Goal: Find specific fact: Find specific fact

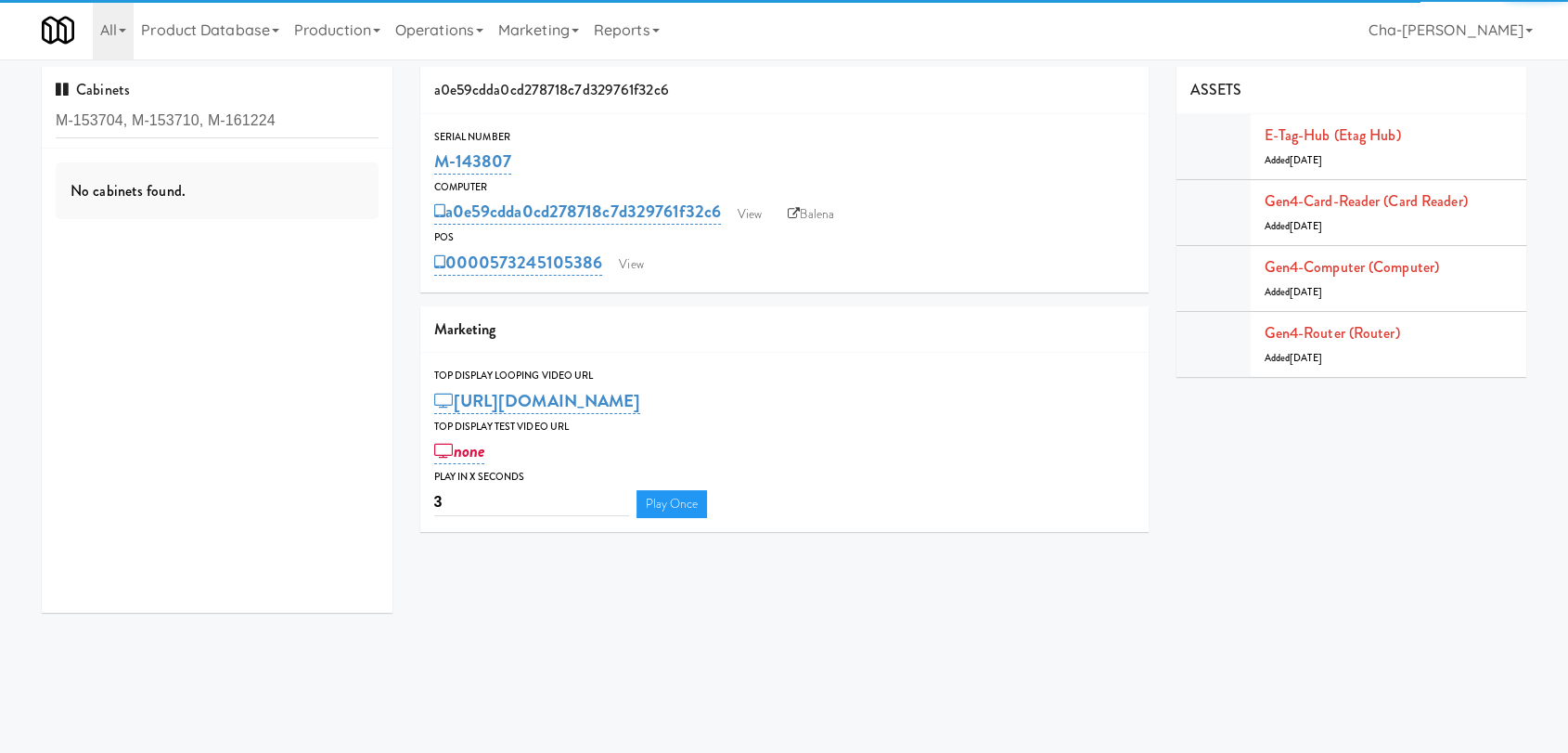
drag, startPoint x: 277, startPoint y: 119, endPoint x: 213, endPoint y: 116, distance: 64.1
click at [213, 116] on input "M-153704, M-153710, M-161224" at bounding box center [217, 121] width 323 height 35
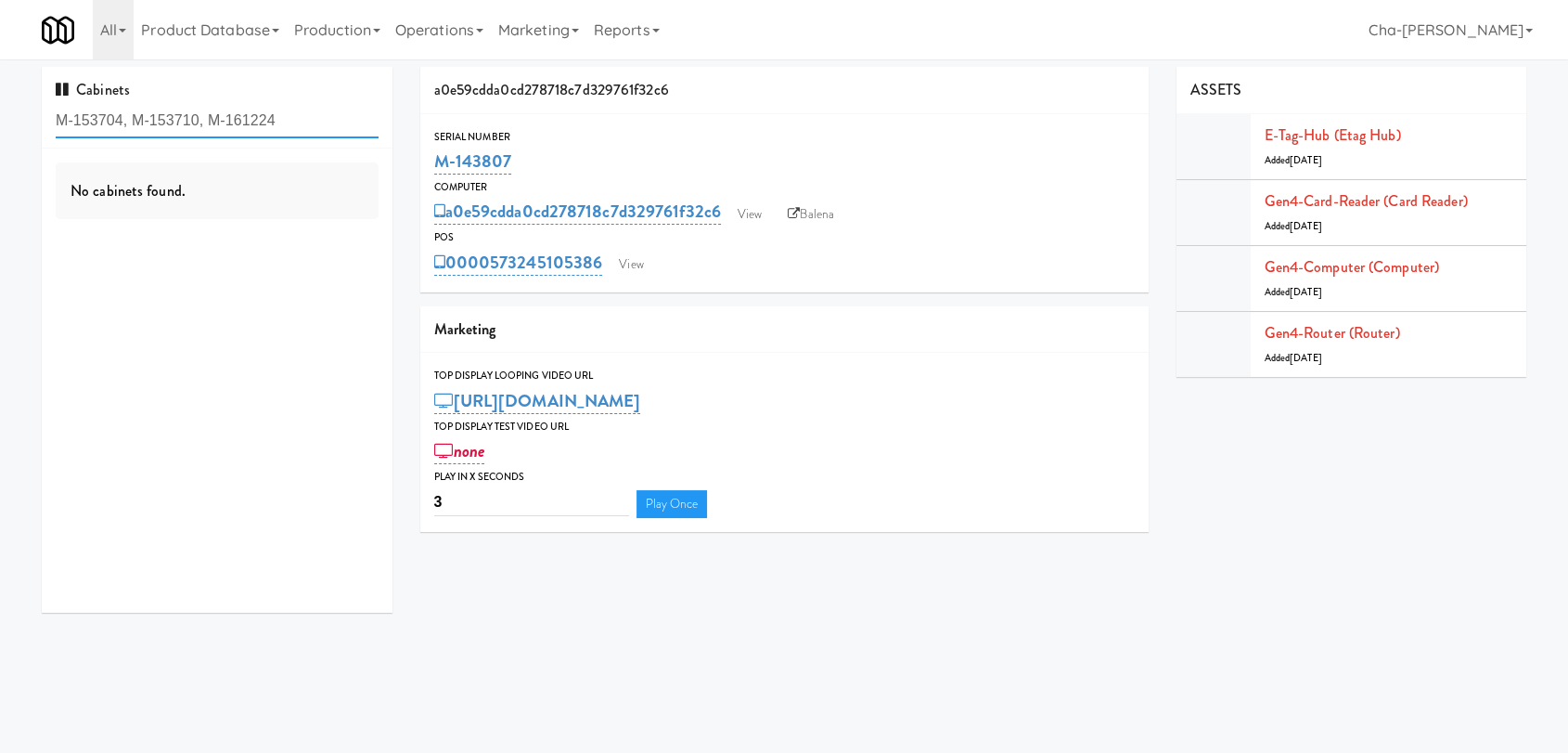
click at [193, 118] on input "M-153704, M-153710, M-161224" at bounding box center [217, 121] width 323 height 35
drag, startPoint x: 198, startPoint y: 116, endPoint x: 136, endPoint y: 110, distance: 62.3
click at [136, 108] on input "M-153704, M-153710, M-161224" at bounding box center [217, 121] width 323 height 35
drag, startPoint x: 290, startPoint y: 119, endPoint x: 124, endPoint y: 121, distance: 166.0
click at [124, 121] on input "M-153704, M-153710, M-161224" at bounding box center [217, 121] width 323 height 35
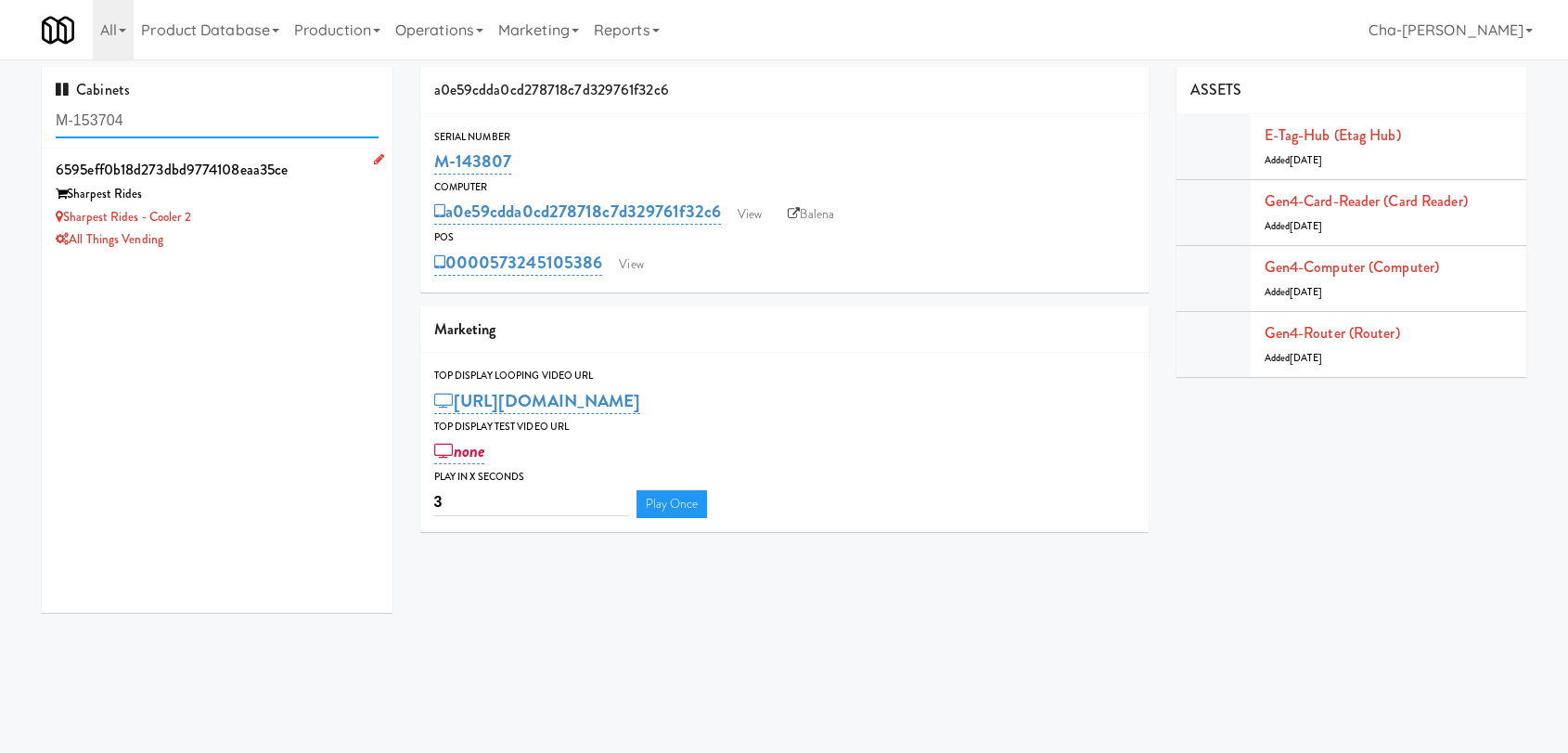
type input "M-153704"
click at [277, 220] on div "Sharpest Rides - Cooler 2" at bounding box center [217, 218] width 323 height 23
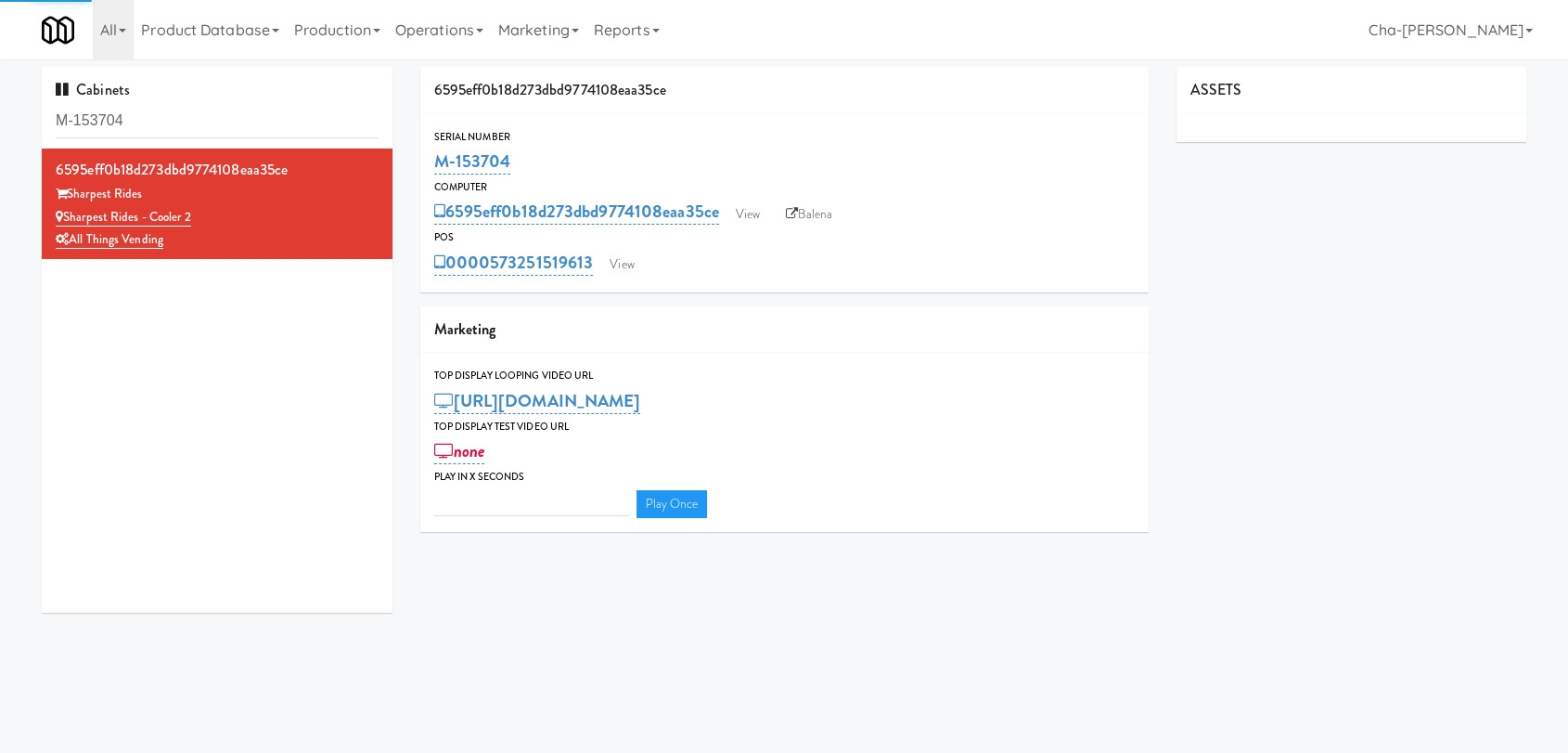
type input "3"
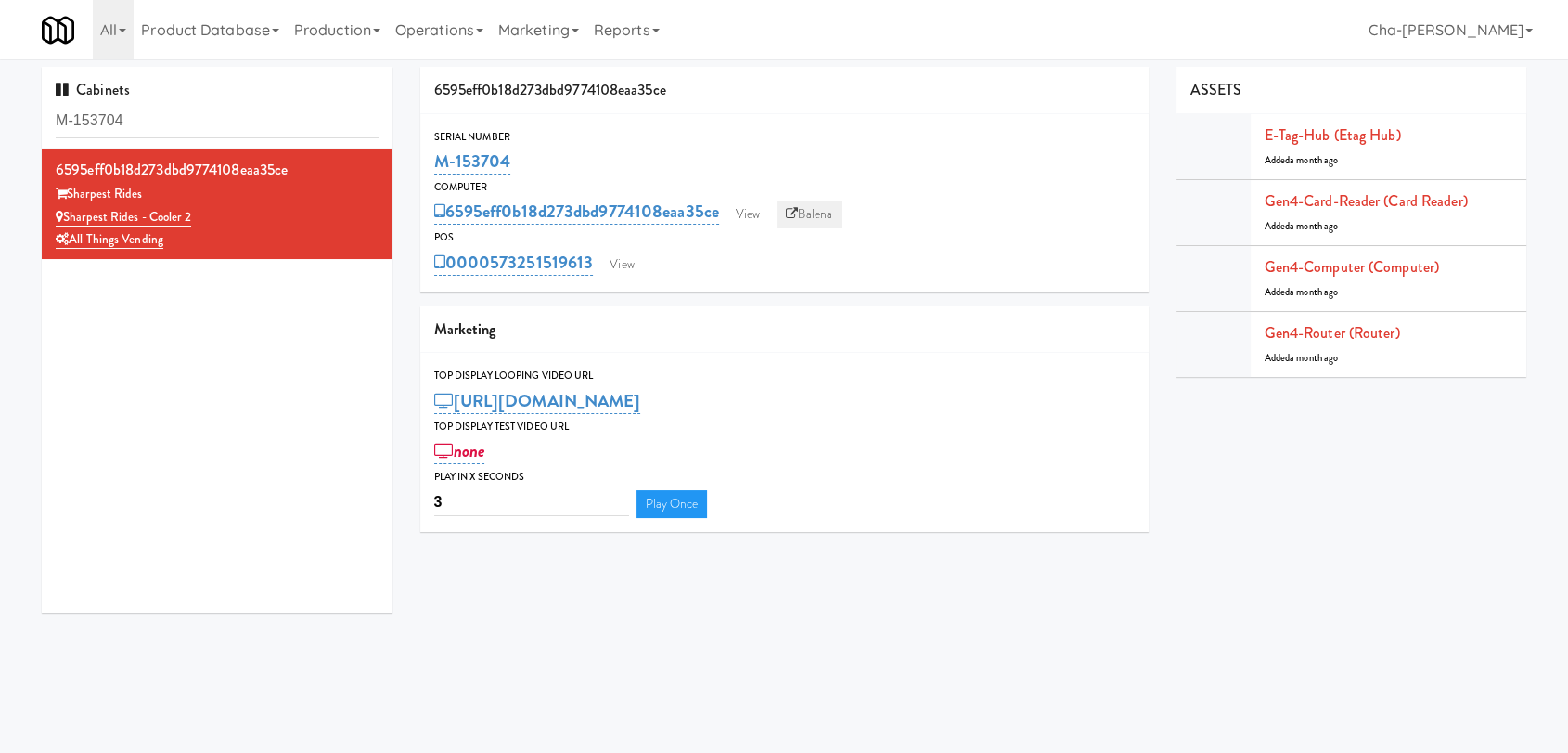
click at [819, 215] on link "Balena" at bounding box center [809, 214] width 65 height 28
drag, startPoint x: 522, startPoint y: 163, endPoint x: 438, endPoint y: 174, distance: 84.7
click at [438, 174] on div "M-153704" at bounding box center [784, 161] width 701 height 32
copy link "M-153704"
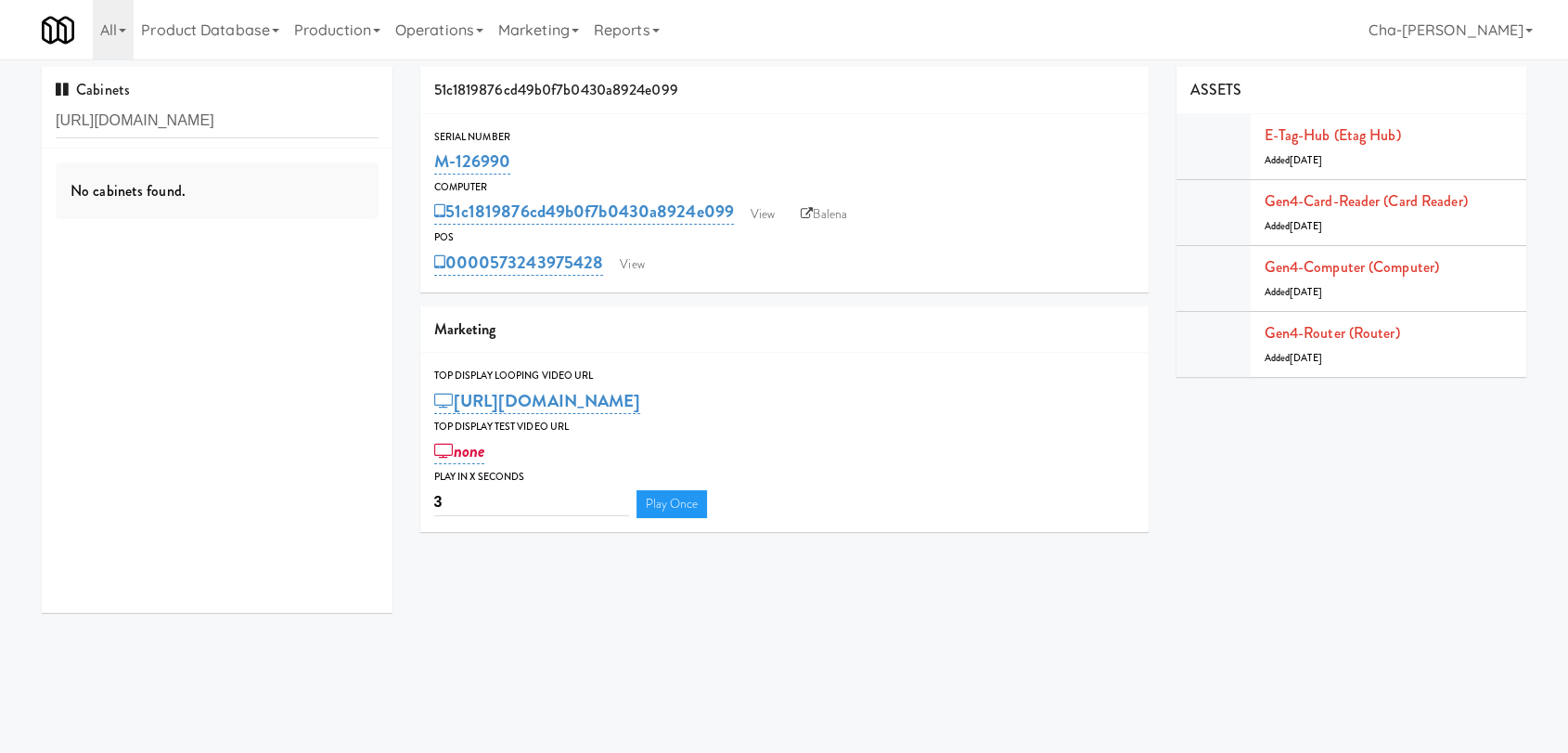
click at [246, 131] on input "https://classic.micromart.com/vision-orders/1073277" at bounding box center [217, 121] width 323 height 35
type input "M-161224"
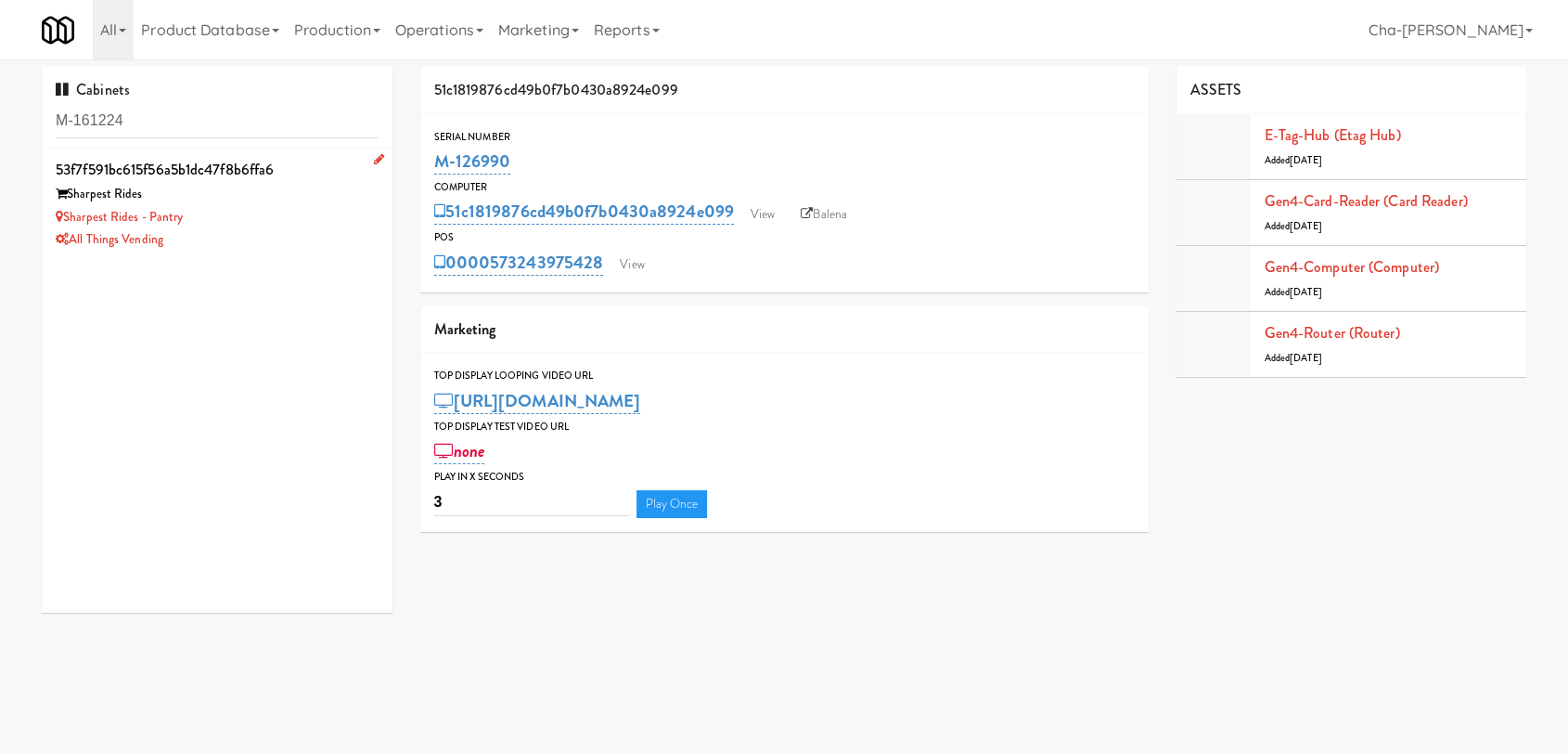
click at [265, 227] on div "Sharpest Rides - Pantry" at bounding box center [217, 218] width 323 height 23
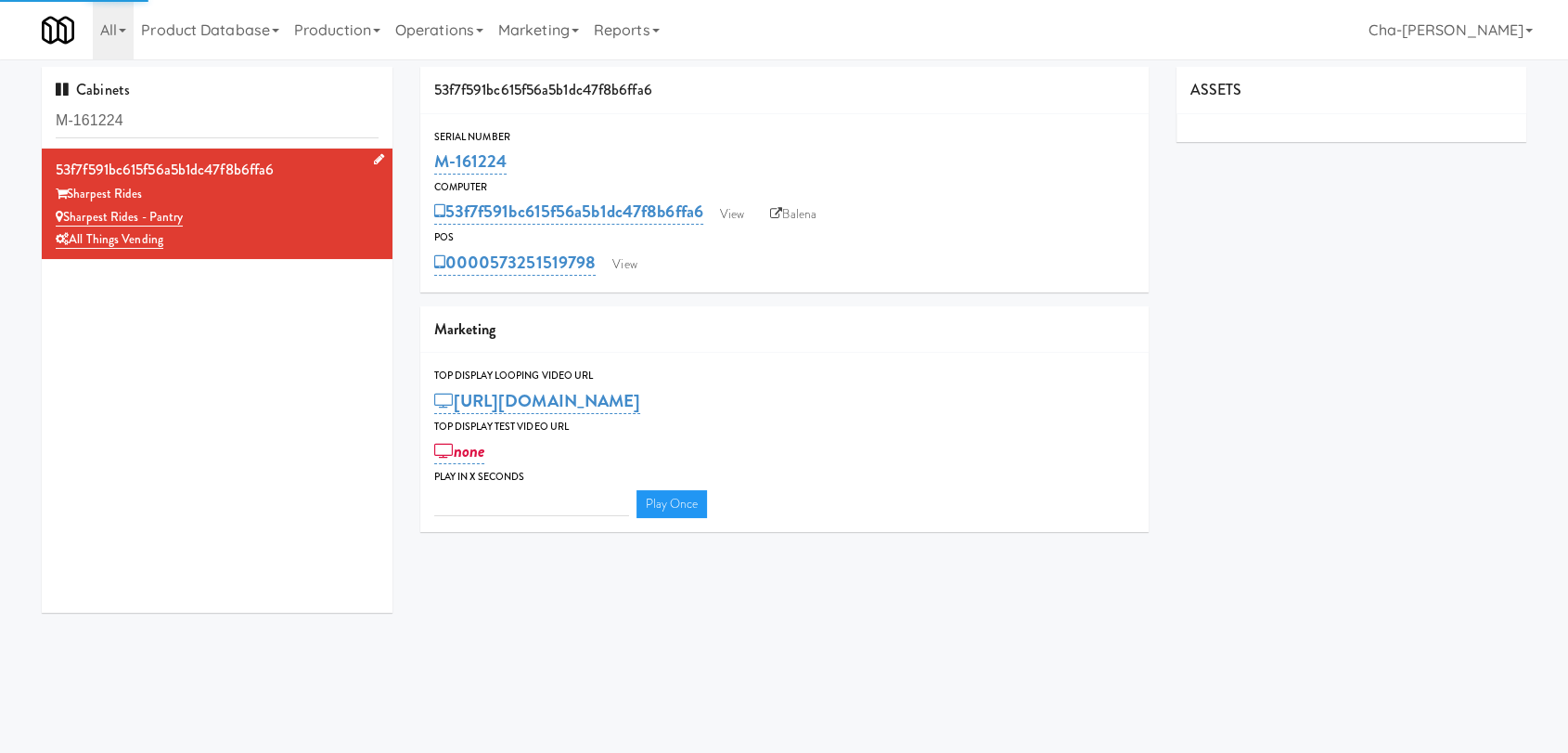
type input "3"
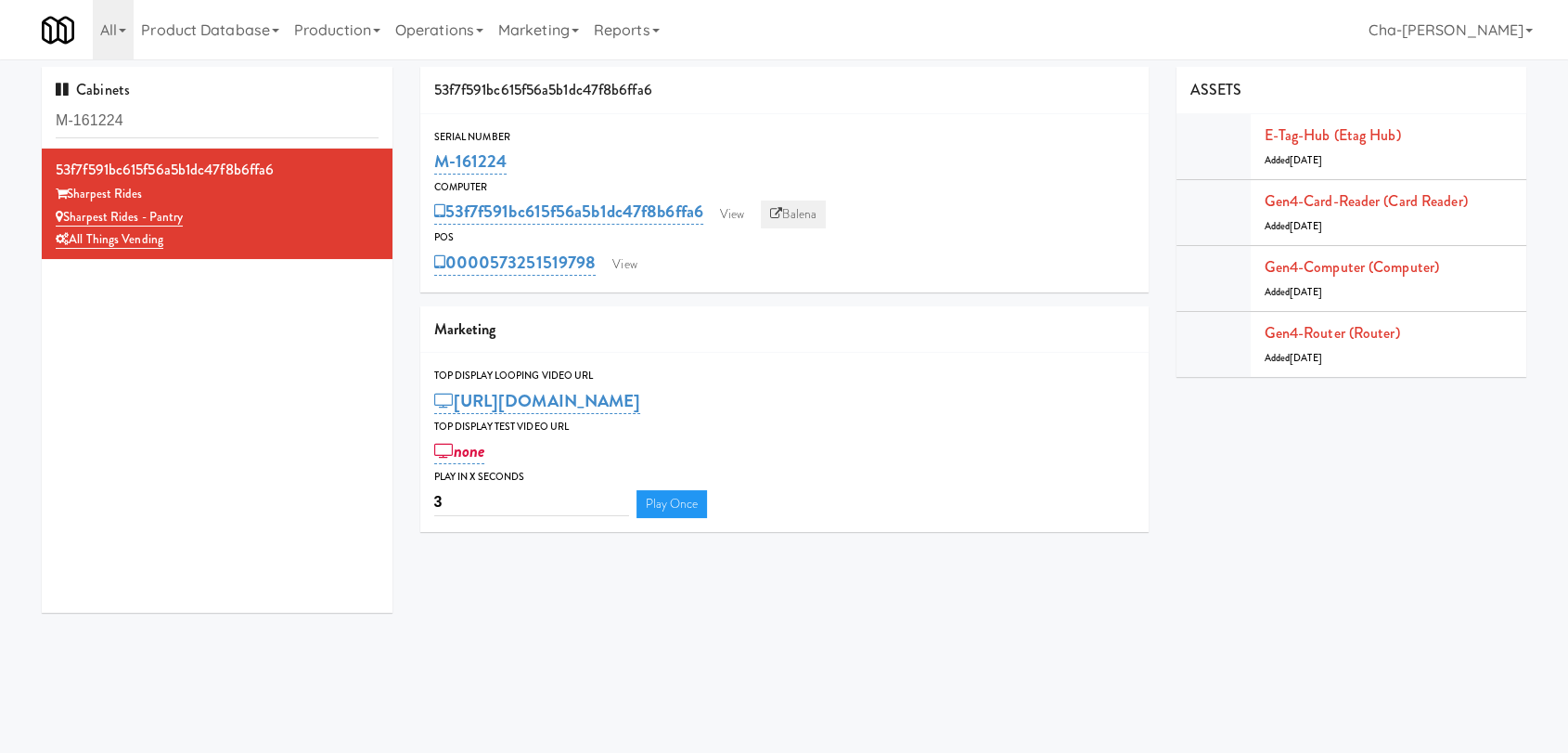
click at [808, 217] on link "Balena" at bounding box center [792, 214] width 65 height 28
drag, startPoint x: 530, startPoint y: 185, endPoint x: 477, endPoint y: 181, distance: 53.2
click at [477, 181] on div "Computer" at bounding box center [784, 187] width 701 height 18
drag, startPoint x: 519, startPoint y: 169, endPoint x: 431, endPoint y: 158, distance: 88.7
click at [431, 158] on div "Serial Number M-161224" at bounding box center [784, 153] width 729 height 50
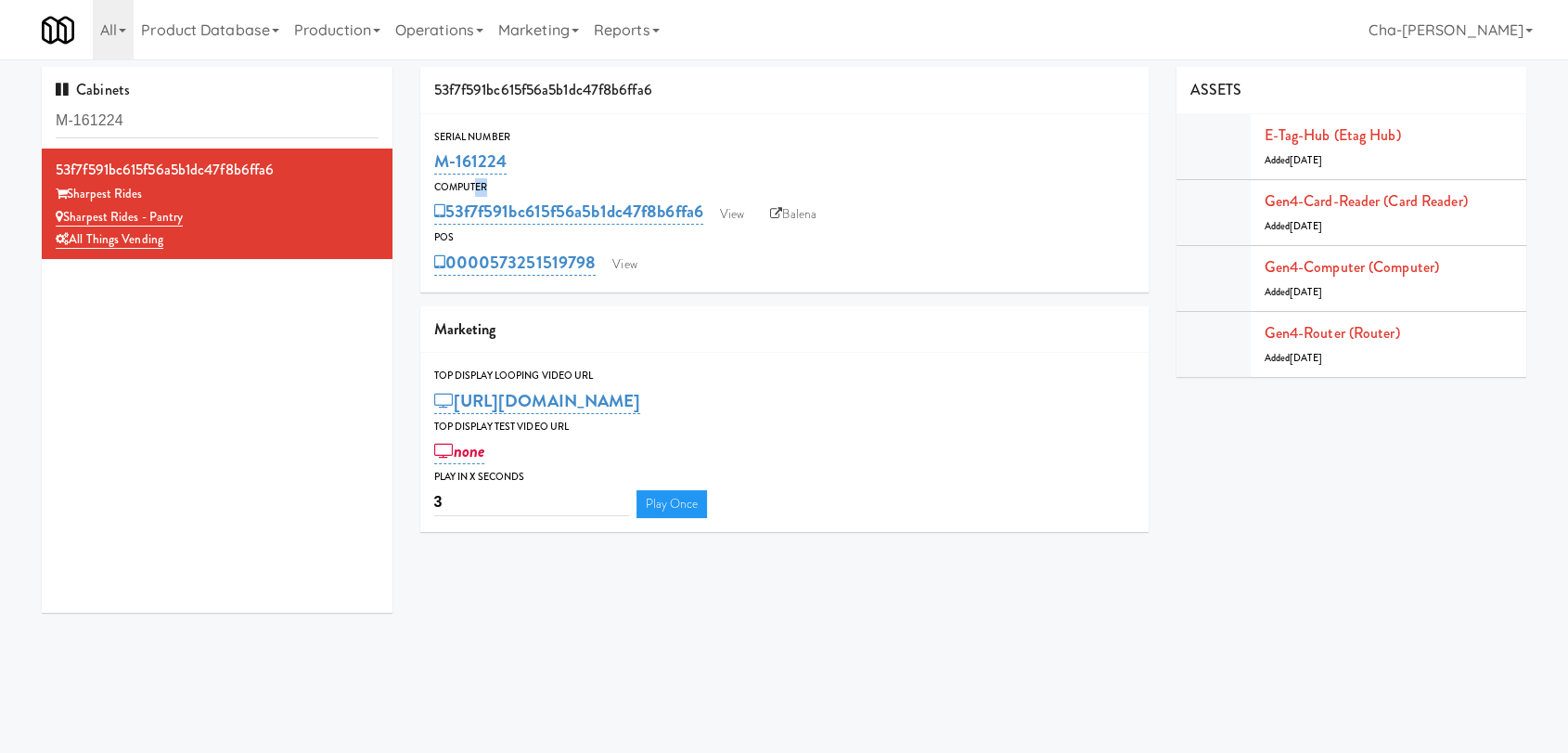
copy link "M-161224"
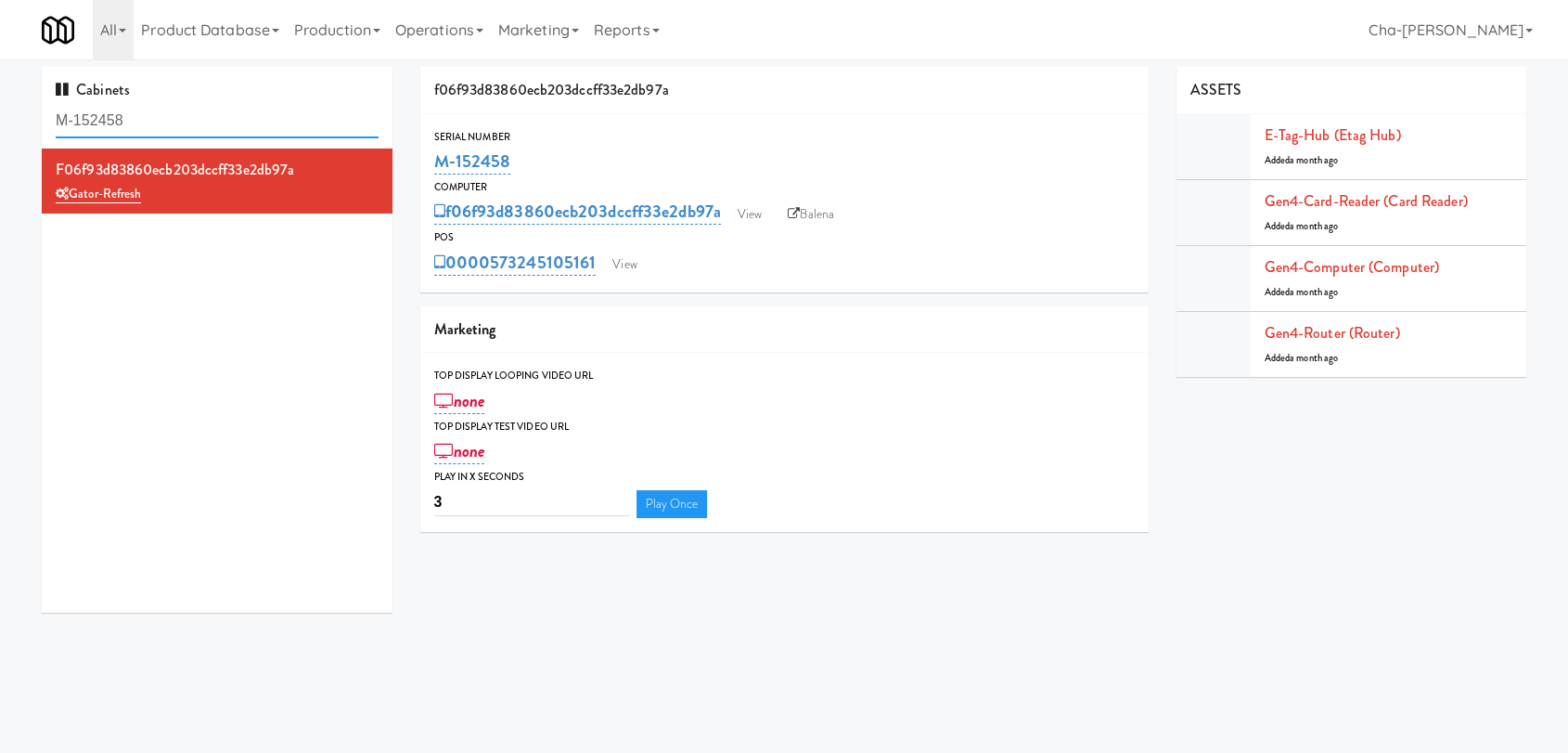
click at [175, 112] on input "M-152458" at bounding box center [217, 121] width 323 height 35
paste input "3710"
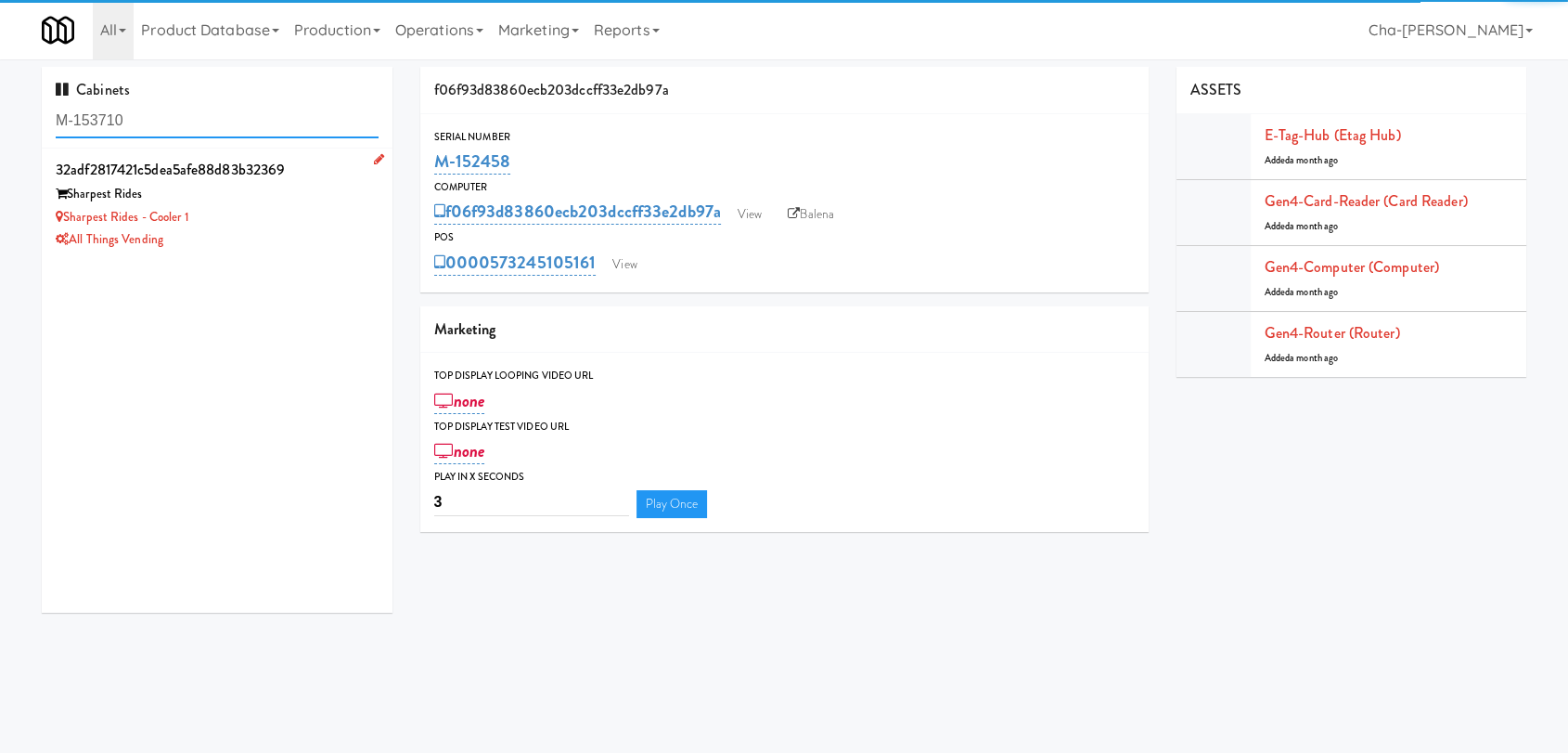
type input "M-153710"
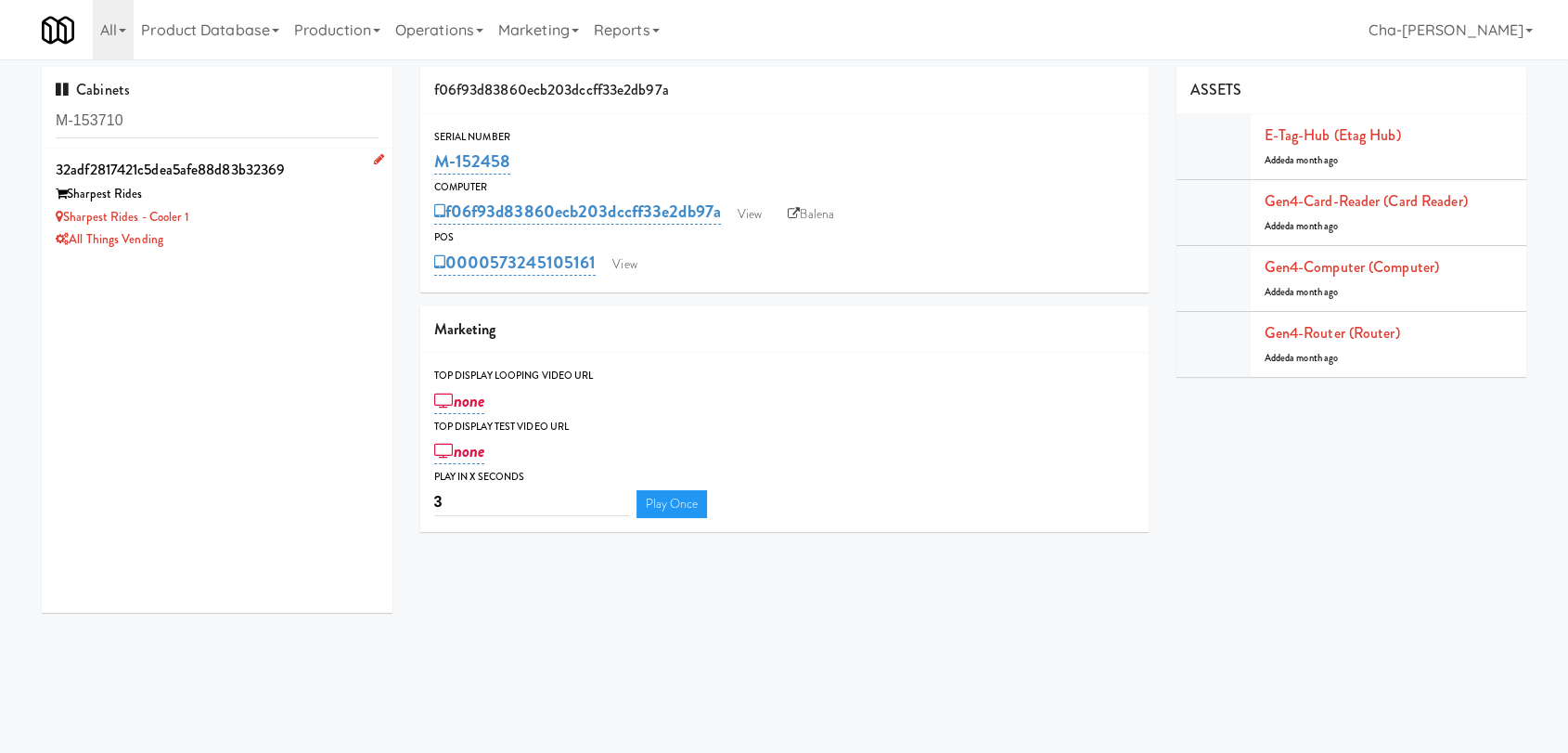
click at [320, 229] on div "All Things Vending" at bounding box center [217, 240] width 323 height 23
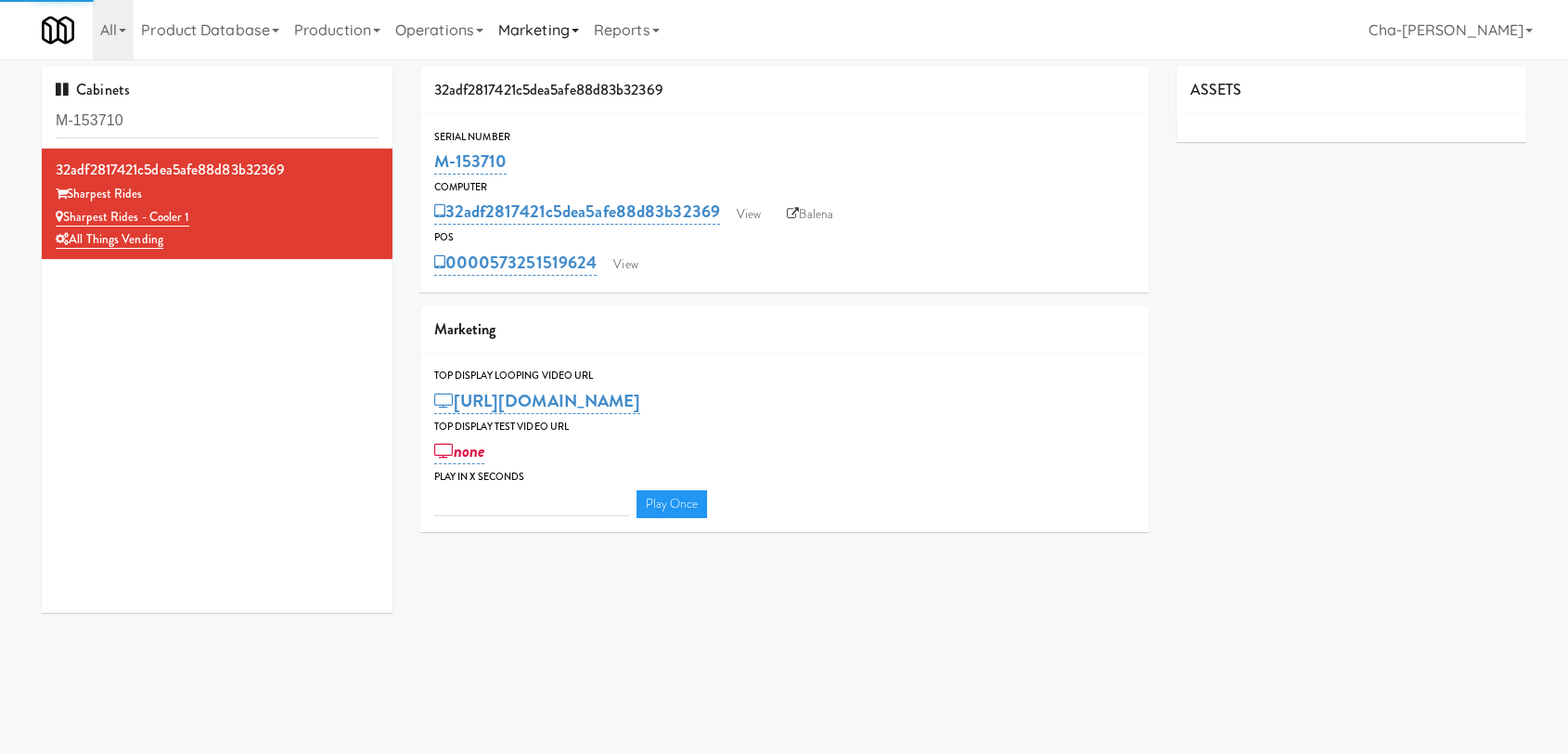
type input "3"
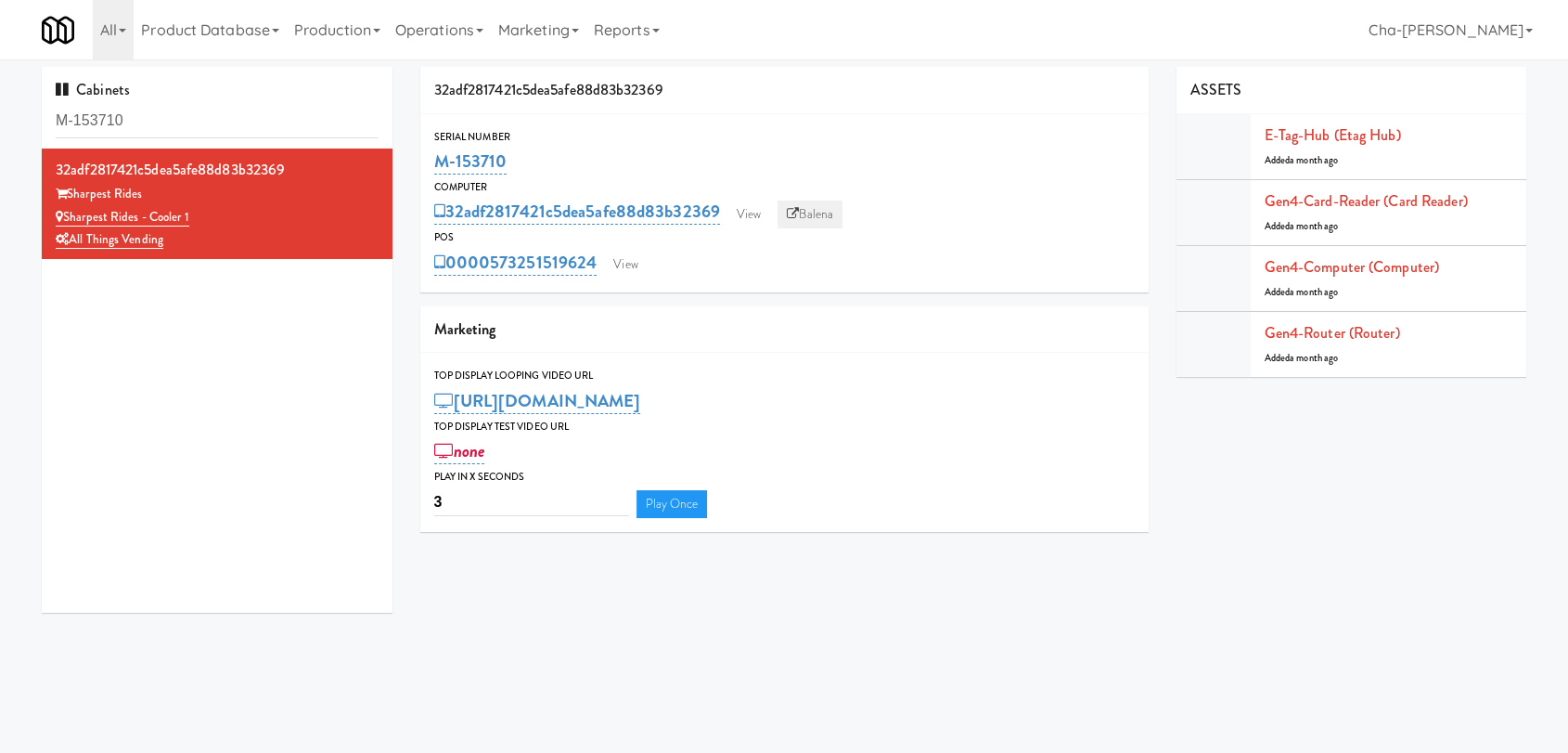
click at [811, 211] on link "Balena" at bounding box center [810, 214] width 65 height 28
drag, startPoint x: 547, startPoint y: 159, endPoint x: 425, endPoint y: 169, distance: 122.4
click at [425, 169] on div "Serial Number M-153710" at bounding box center [784, 153] width 729 height 50
copy link "M-153710"
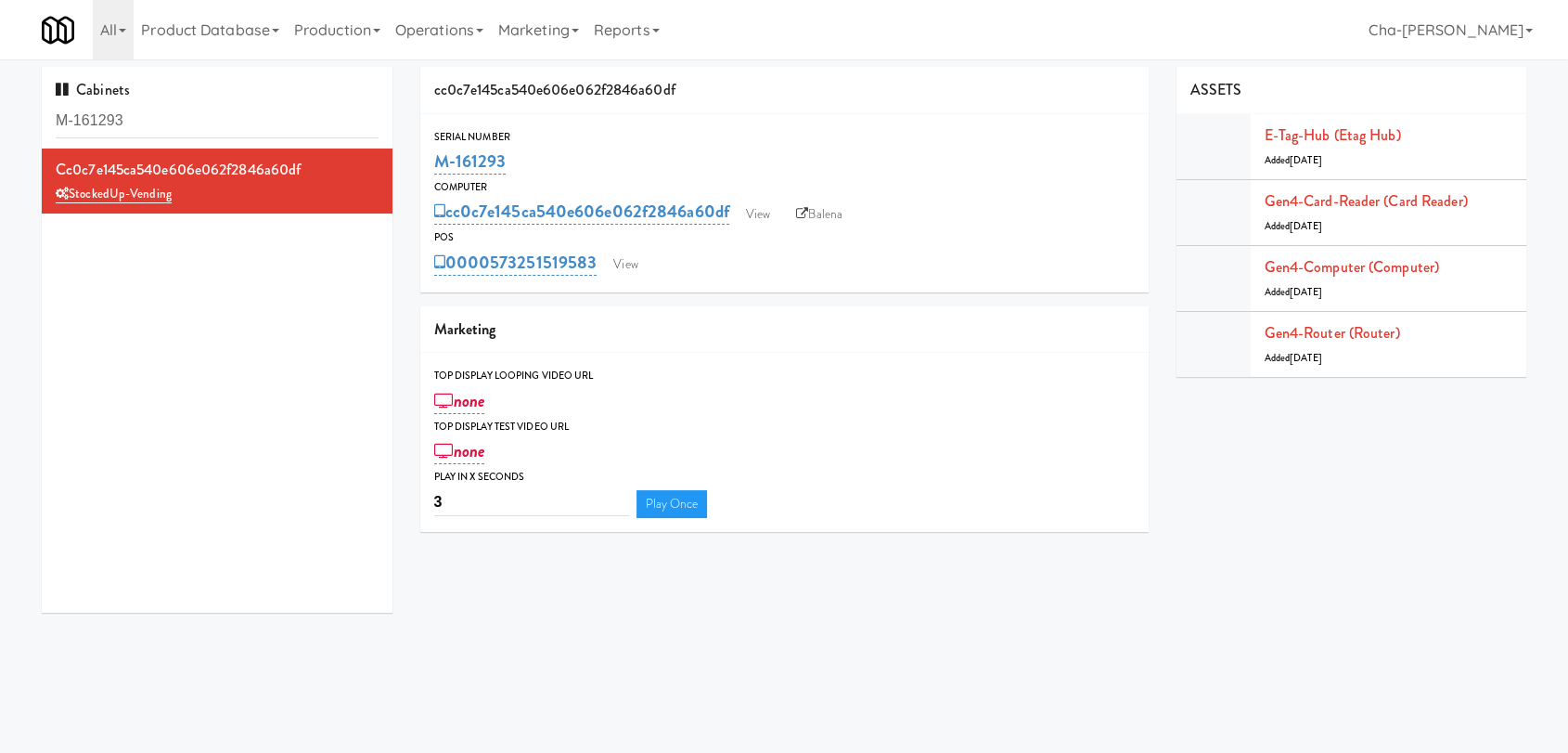
click at [208, 124] on input "M-161293" at bounding box center [217, 121] width 323 height 35
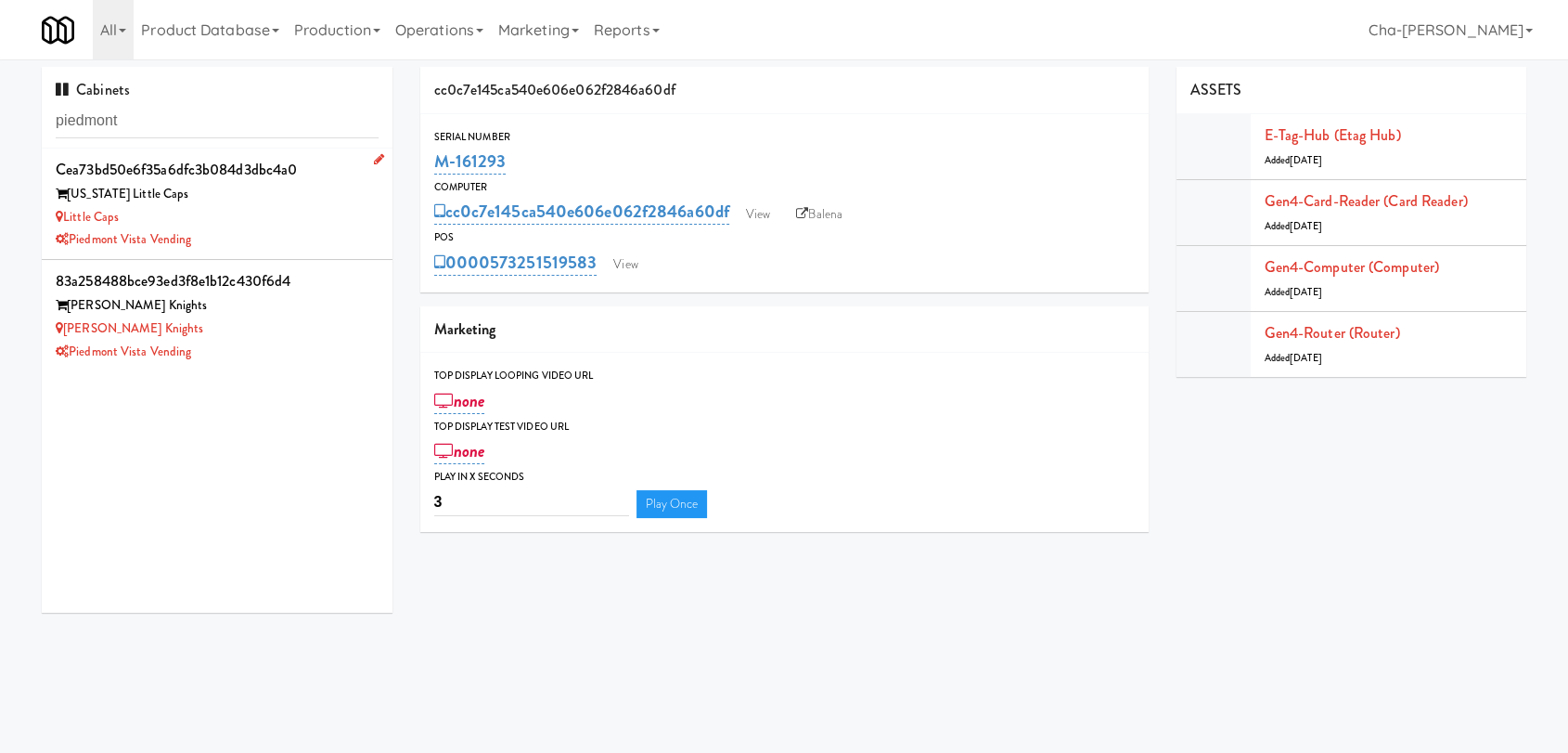
type input "piedmont"
click at [280, 225] on div "Little Caps" at bounding box center [217, 218] width 323 height 23
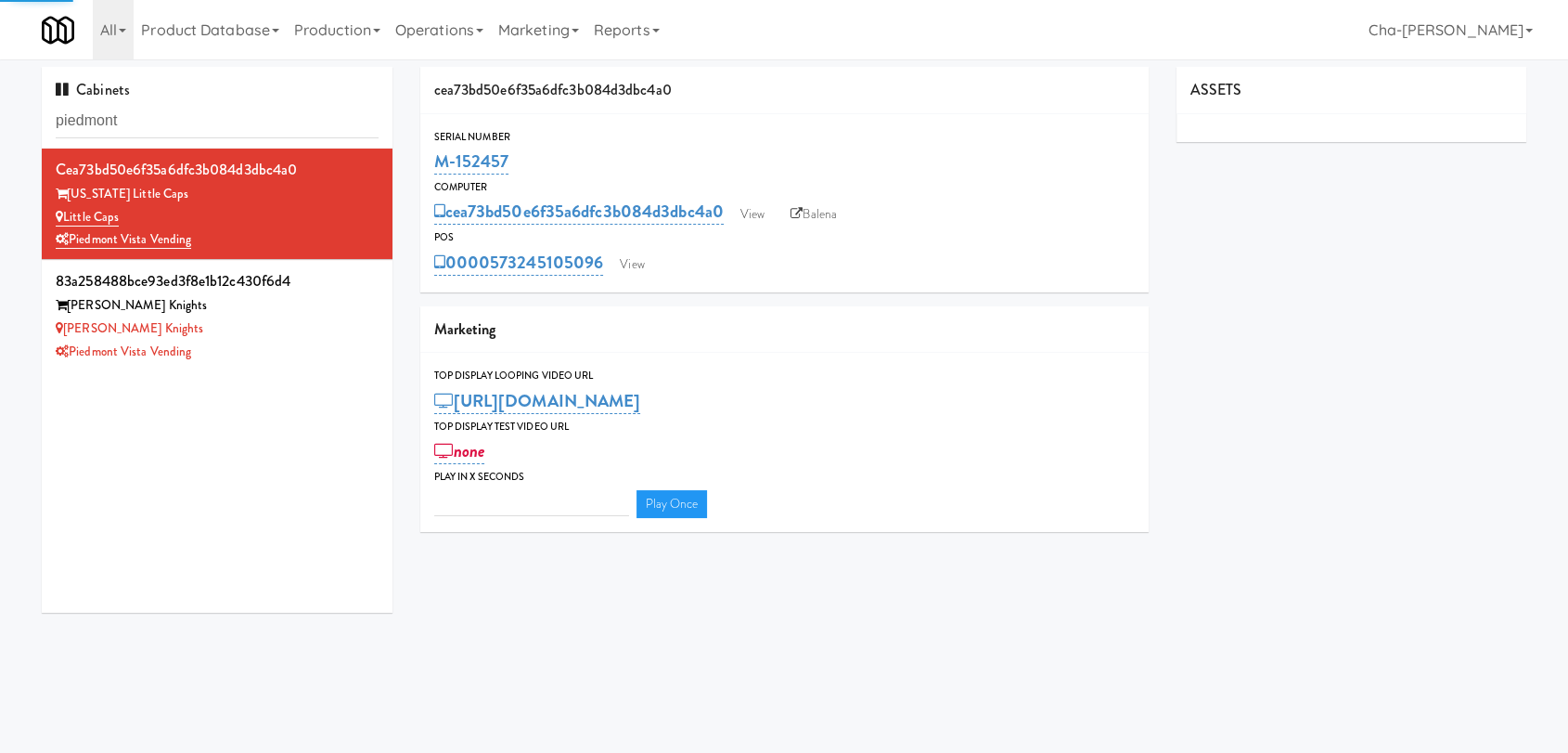
type input "3"
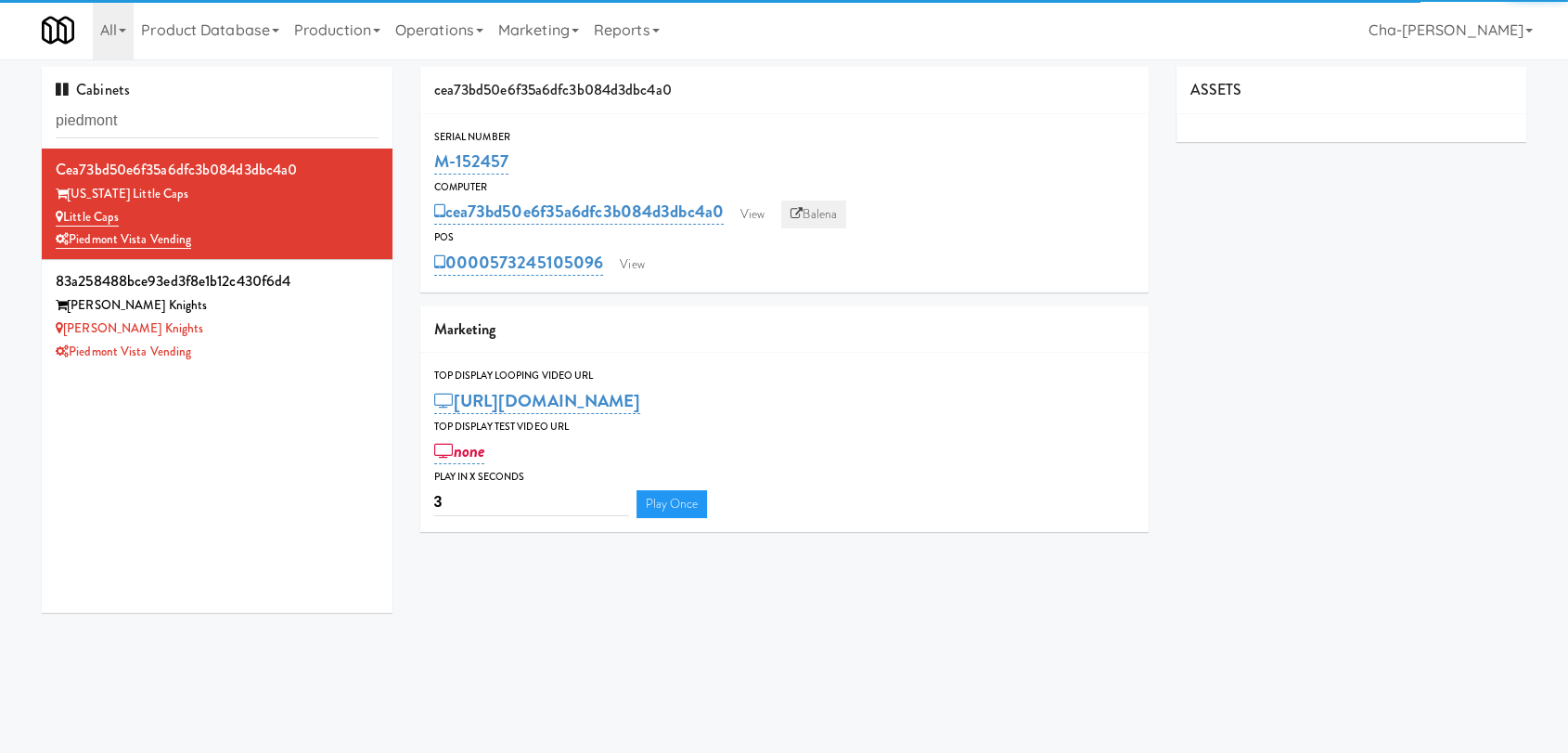
click at [834, 214] on link "Balena" at bounding box center [813, 214] width 65 height 28
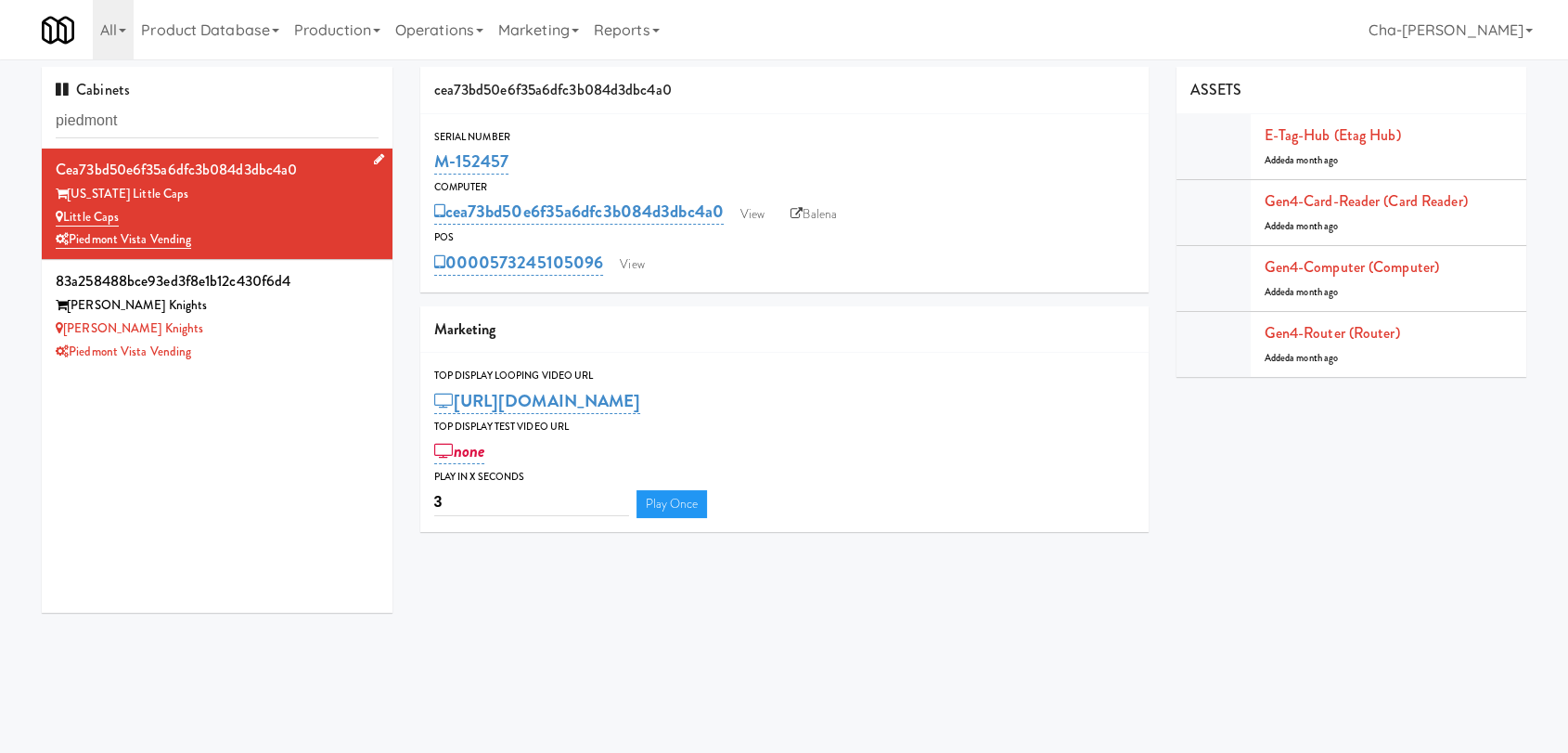
click at [306, 223] on div "Little Caps" at bounding box center [217, 218] width 323 height 23
click at [292, 325] on div "Louden Knights" at bounding box center [217, 329] width 323 height 23
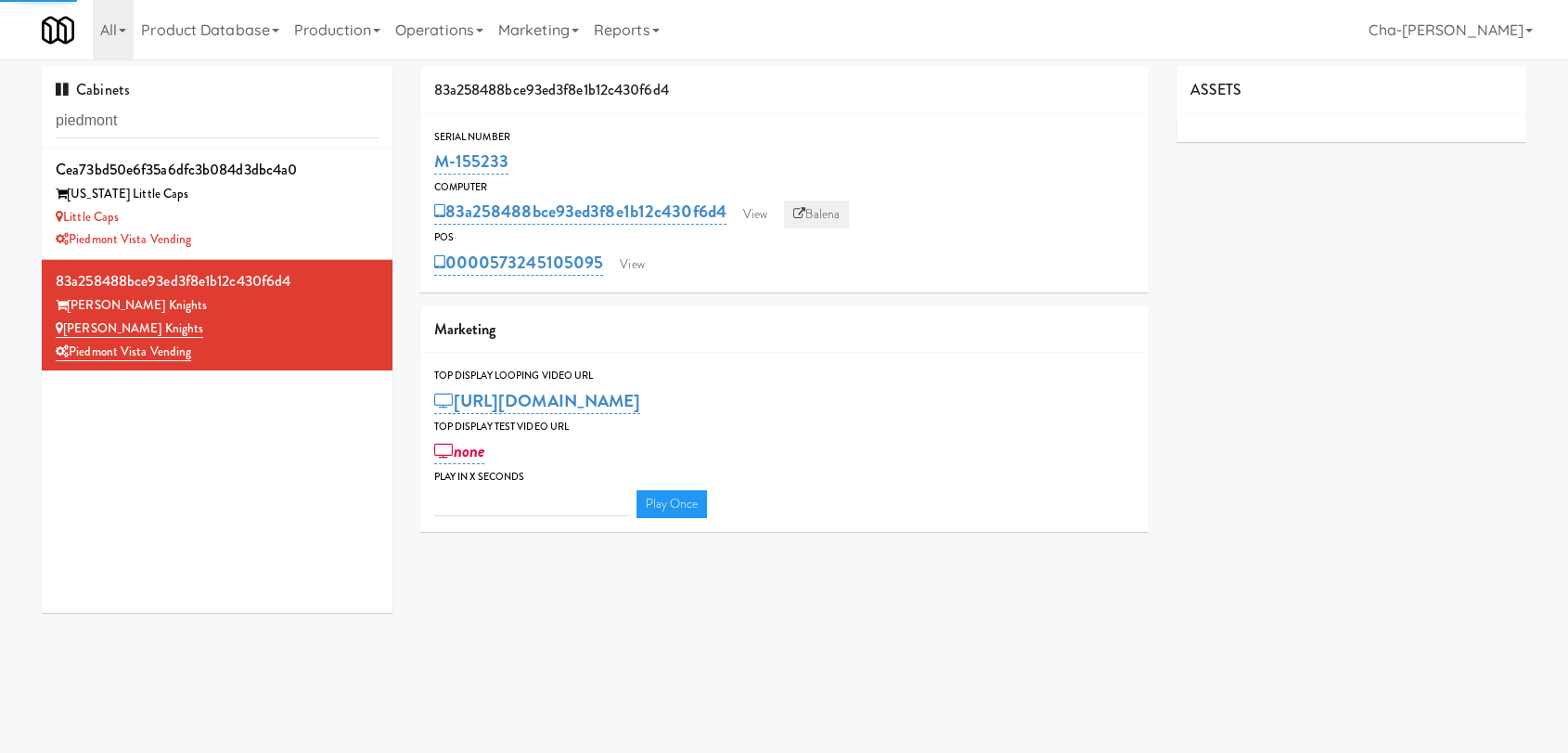
type input "3"
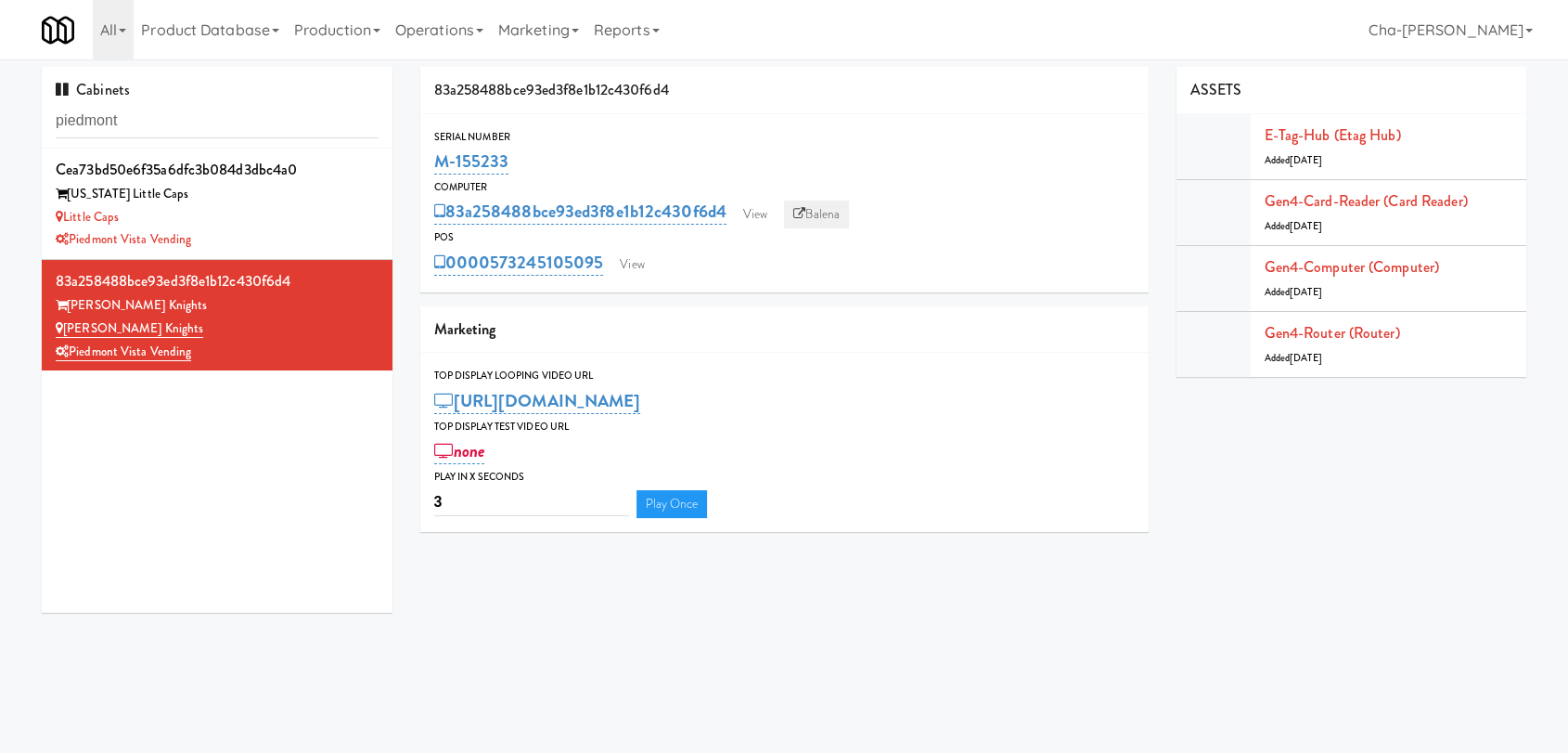
click at [829, 208] on link "Balena" at bounding box center [815, 214] width 65 height 28
click at [237, 124] on input "piedmont" at bounding box center [217, 121] width 323 height 35
paste input "M-152450"
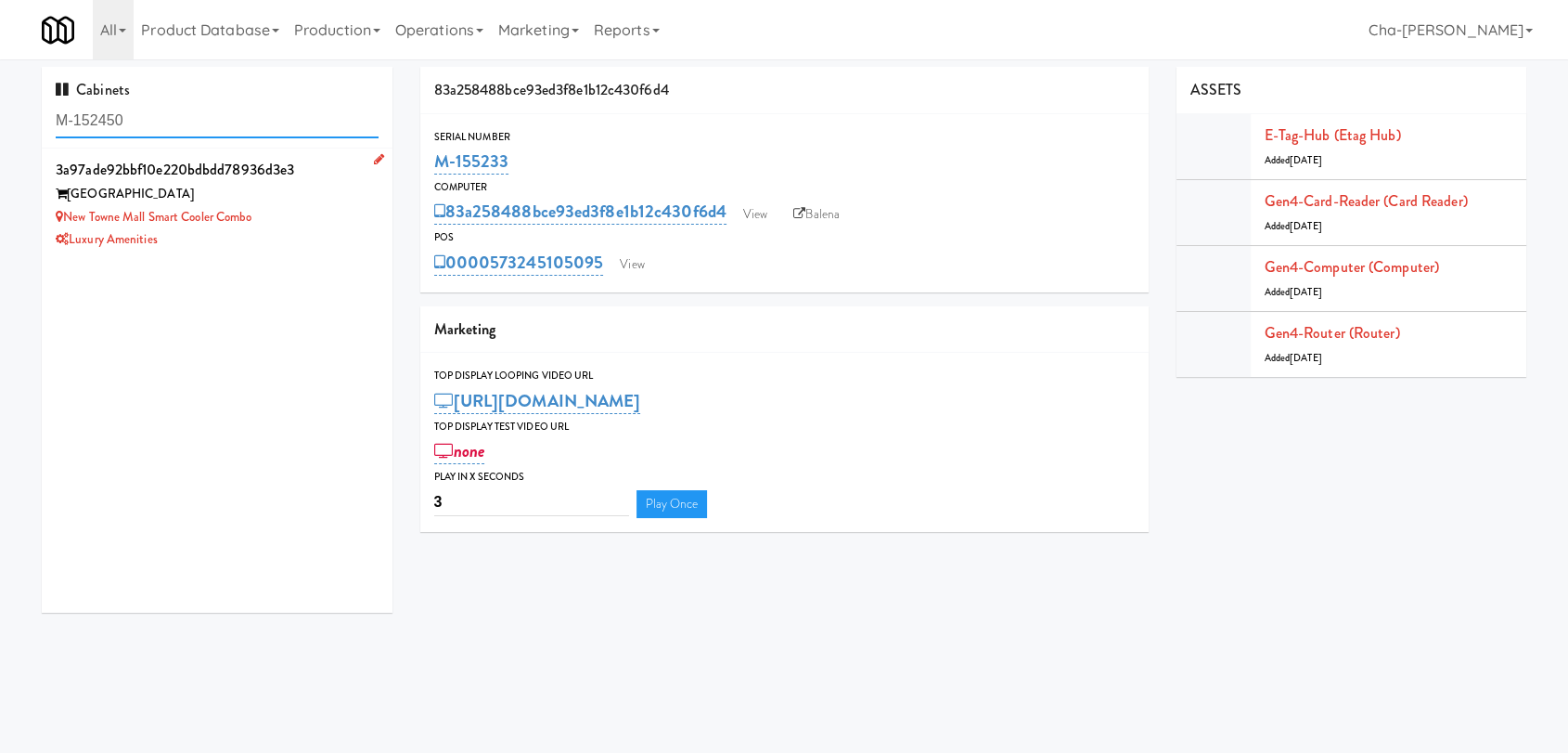
type input "M-152450"
click at [306, 211] on div "New Towne Mall Smart Cooler Combo" at bounding box center [217, 218] width 323 height 23
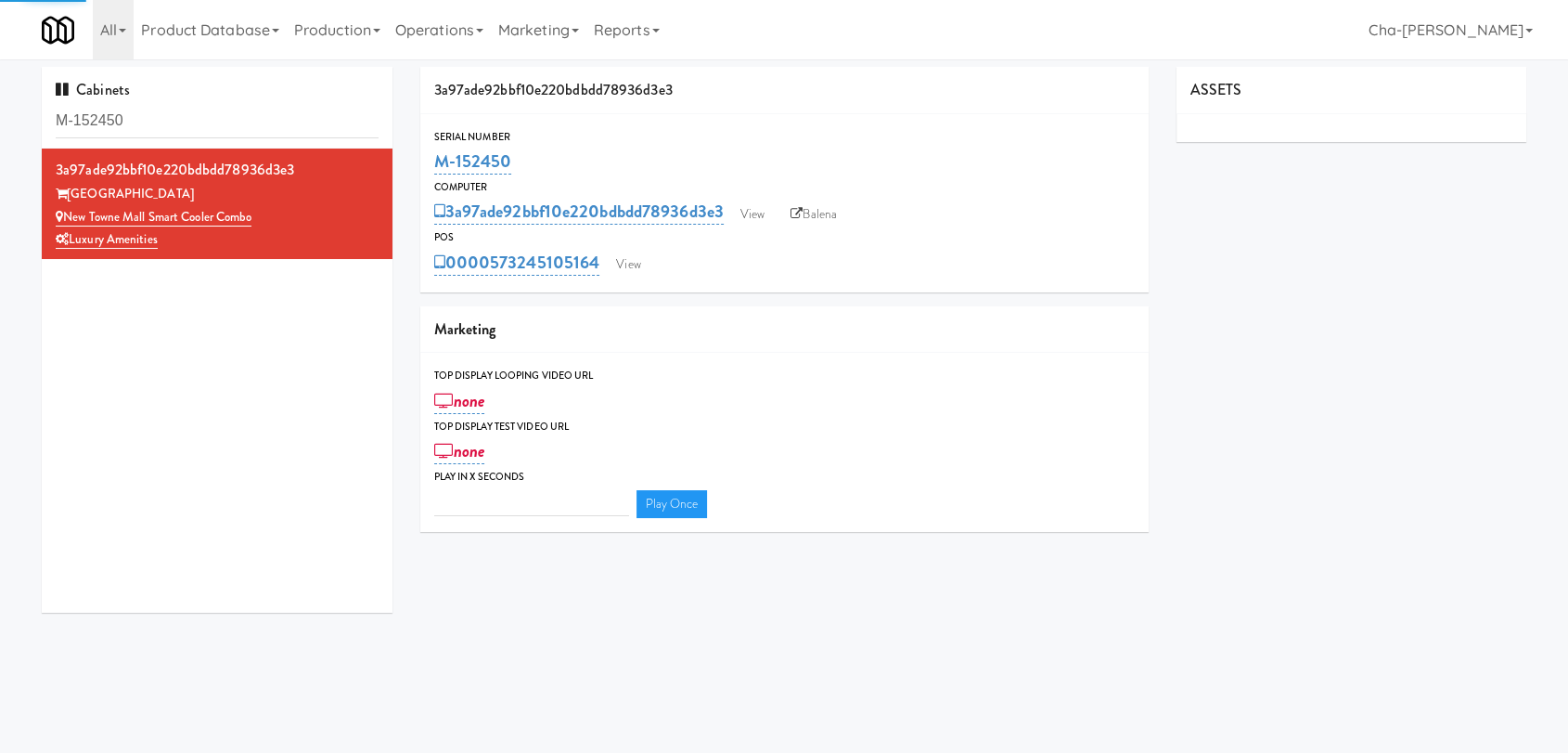
type input "3"
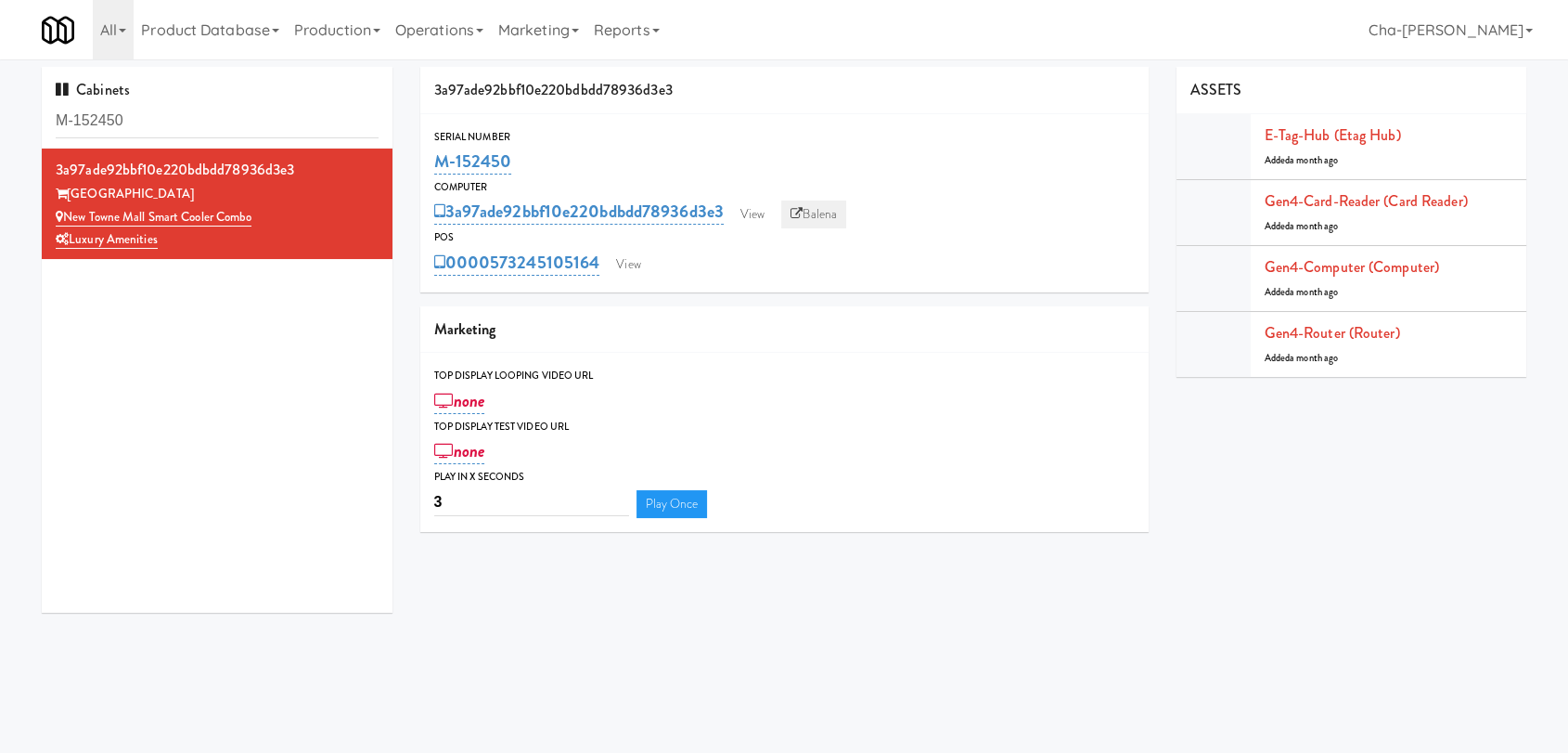
click at [828, 217] on link "Balena" at bounding box center [813, 214] width 65 height 28
drag, startPoint x: 532, startPoint y: 158, endPoint x: 431, endPoint y: 154, distance: 101.1
click at [431, 154] on div "Serial Number M-152450" at bounding box center [784, 153] width 729 height 50
copy link "M-152450"
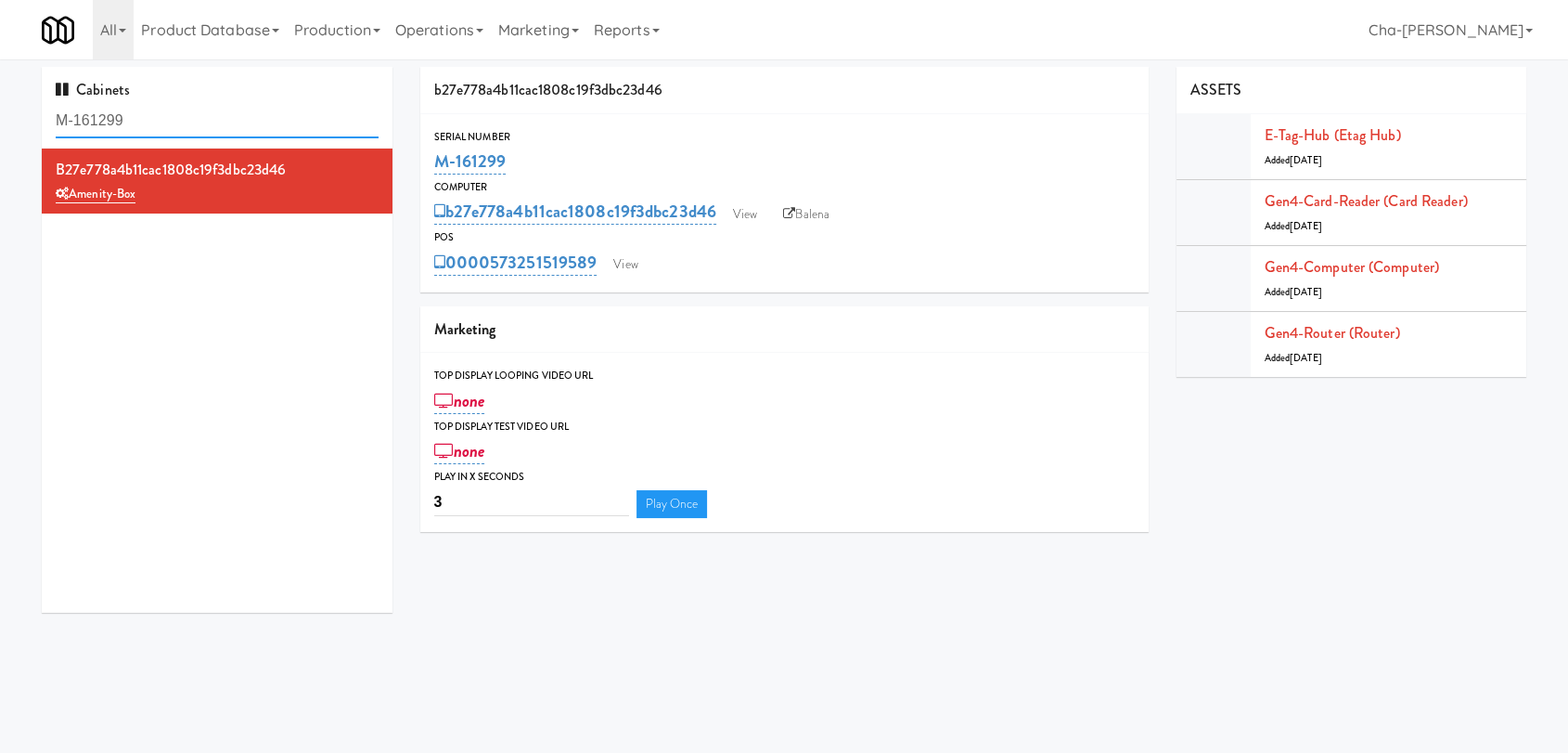
click at [196, 121] on input "M-161299" at bounding box center [217, 121] width 323 height 35
paste input "53684"
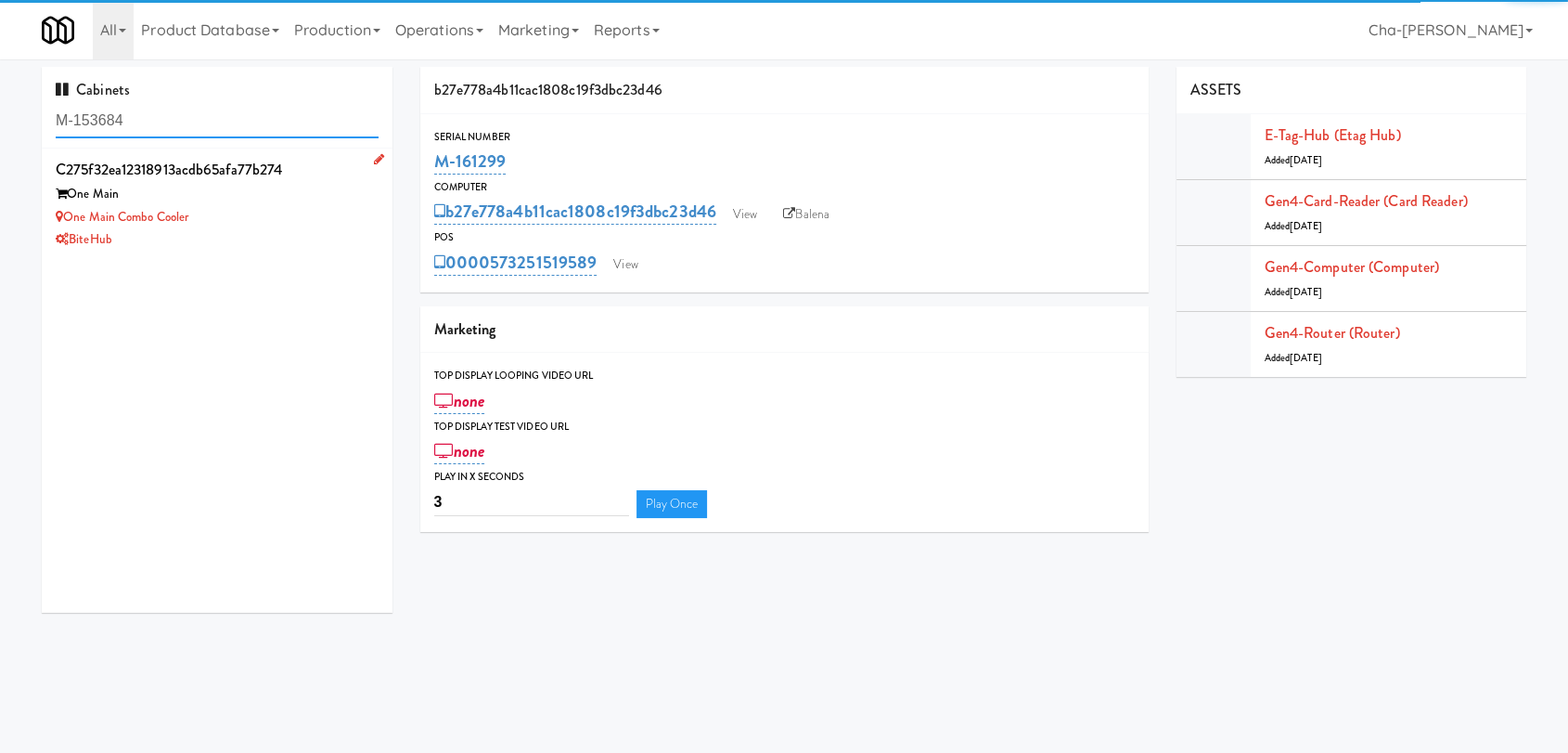
type input "M-153684"
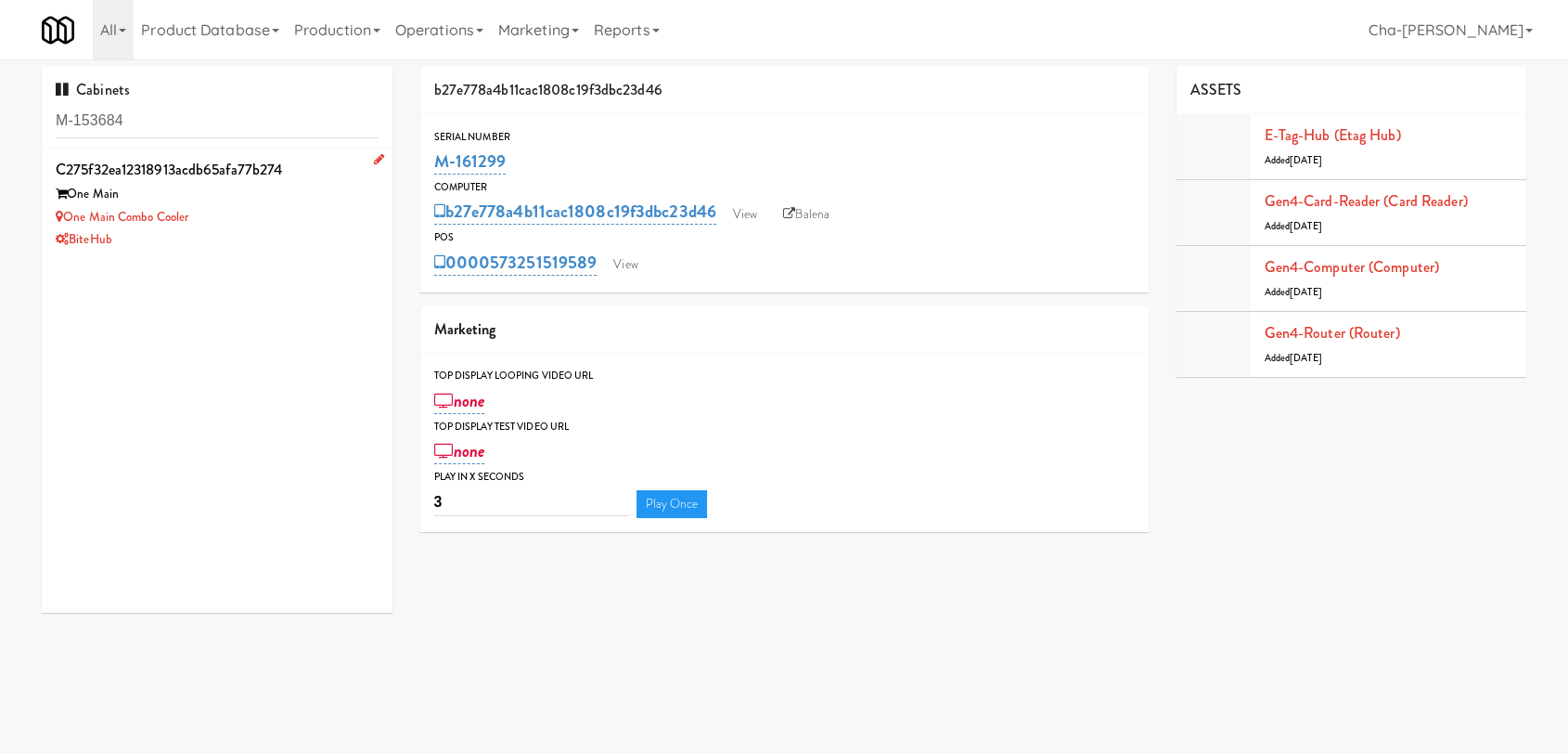
click at [282, 195] on div "One Main" at bounding box center [217, 195] width 323 height 23
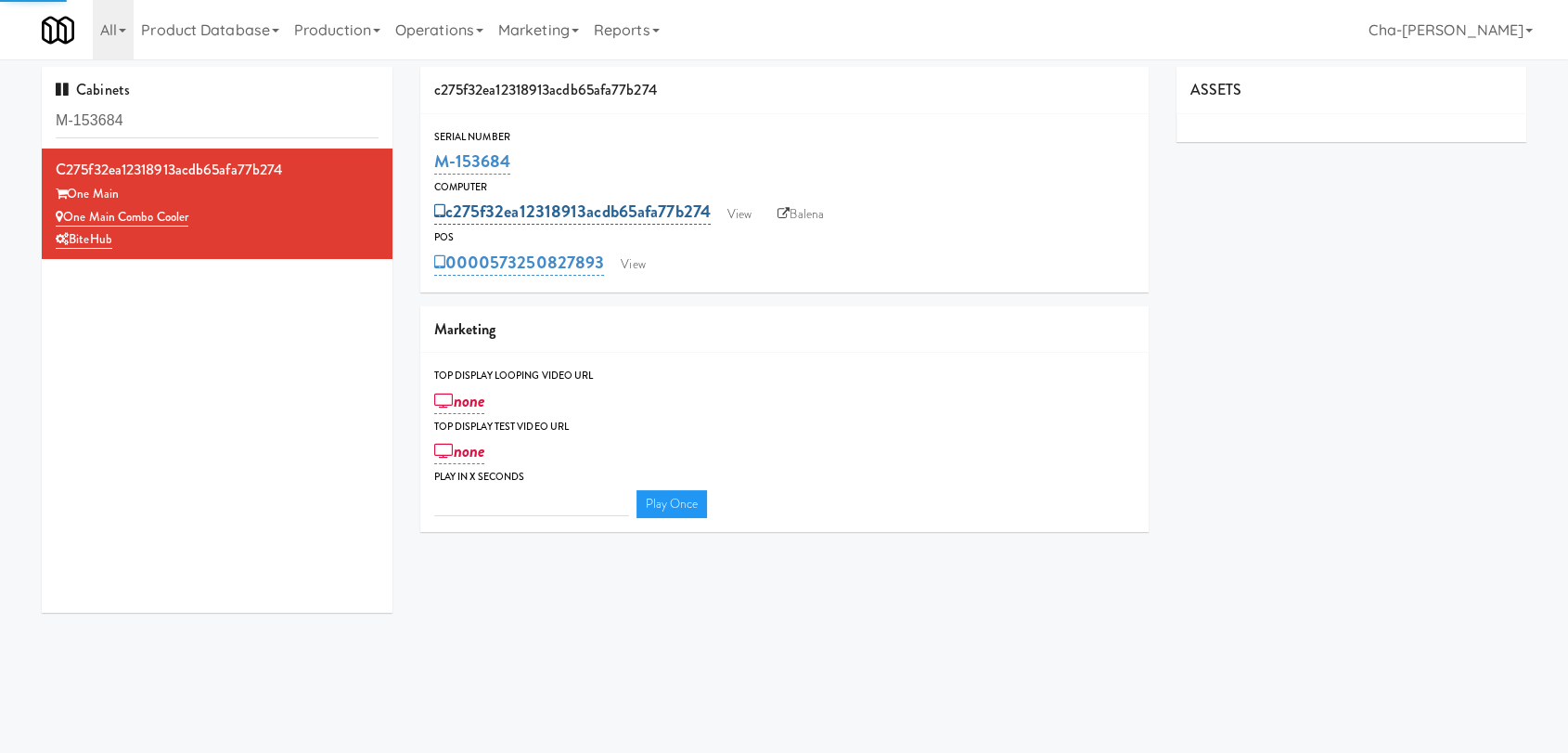
type input "3"
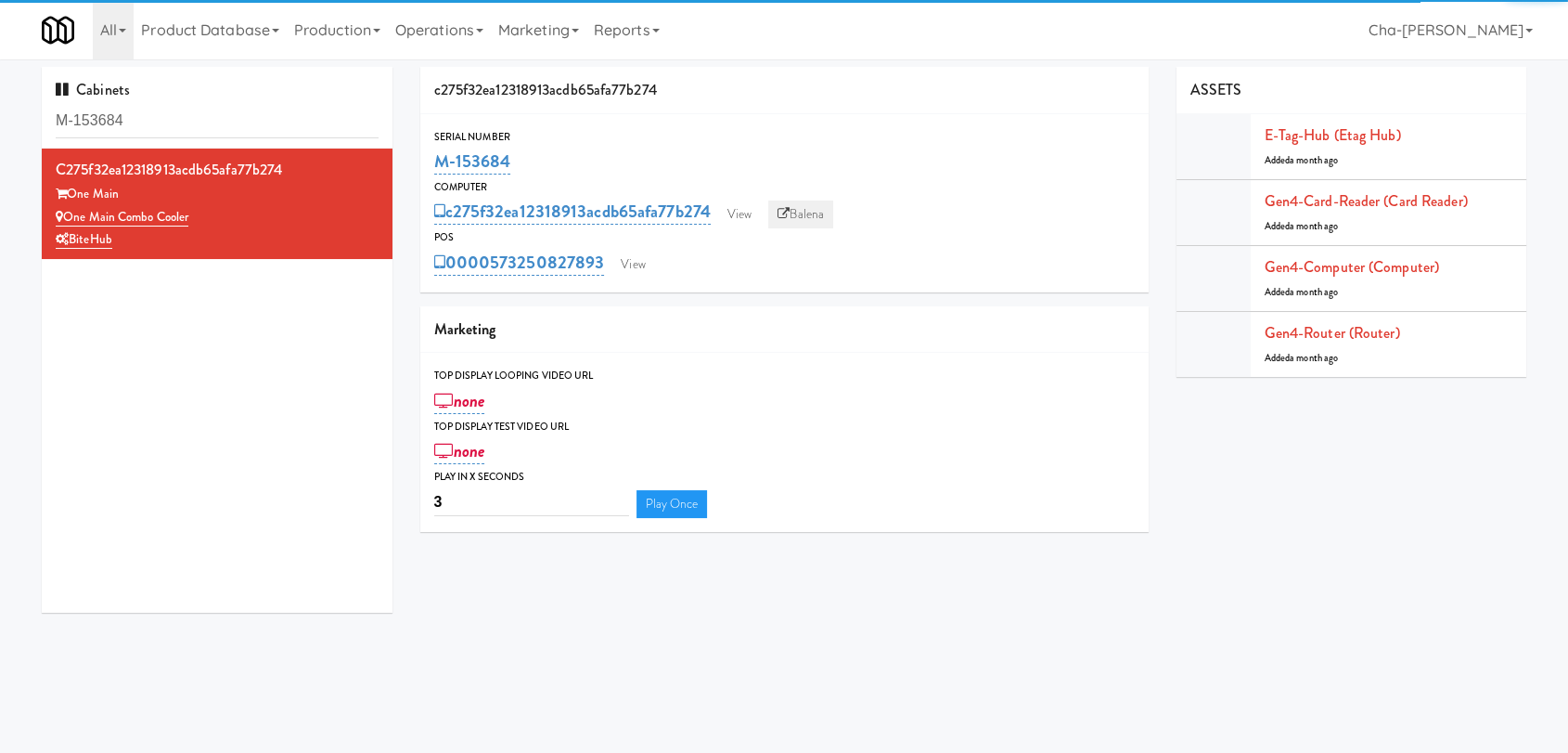
click at [816, 205] on link "Balena" at bounding box center [800, 214] width 65 height 28
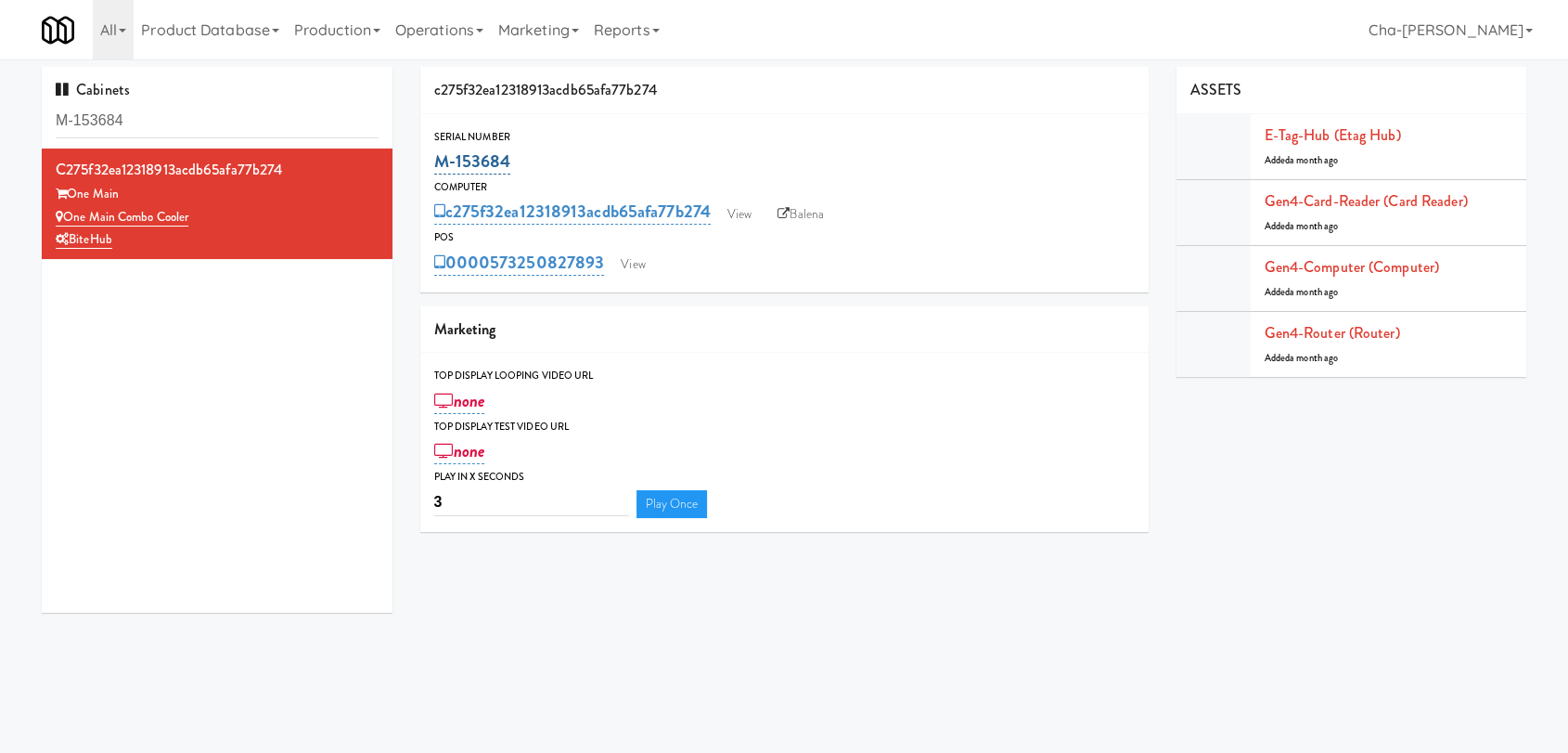
drag, startPoint x: 530, startPoint y: 166, endPoint x: 436, endPoint y: 165, distance: 94.0
click at [436, 165] on div "M-153684" at bounding box center [784, 161] width 701 height 32
copy link "M-153684"
drag, startPoint x: 148, startPoint y: 240, endPoint x: 70, endPoint y: 240, distance: 78.0
click at [70, 240] on div "BiteHub" at bounding box center [217, 240] width 323 height 23
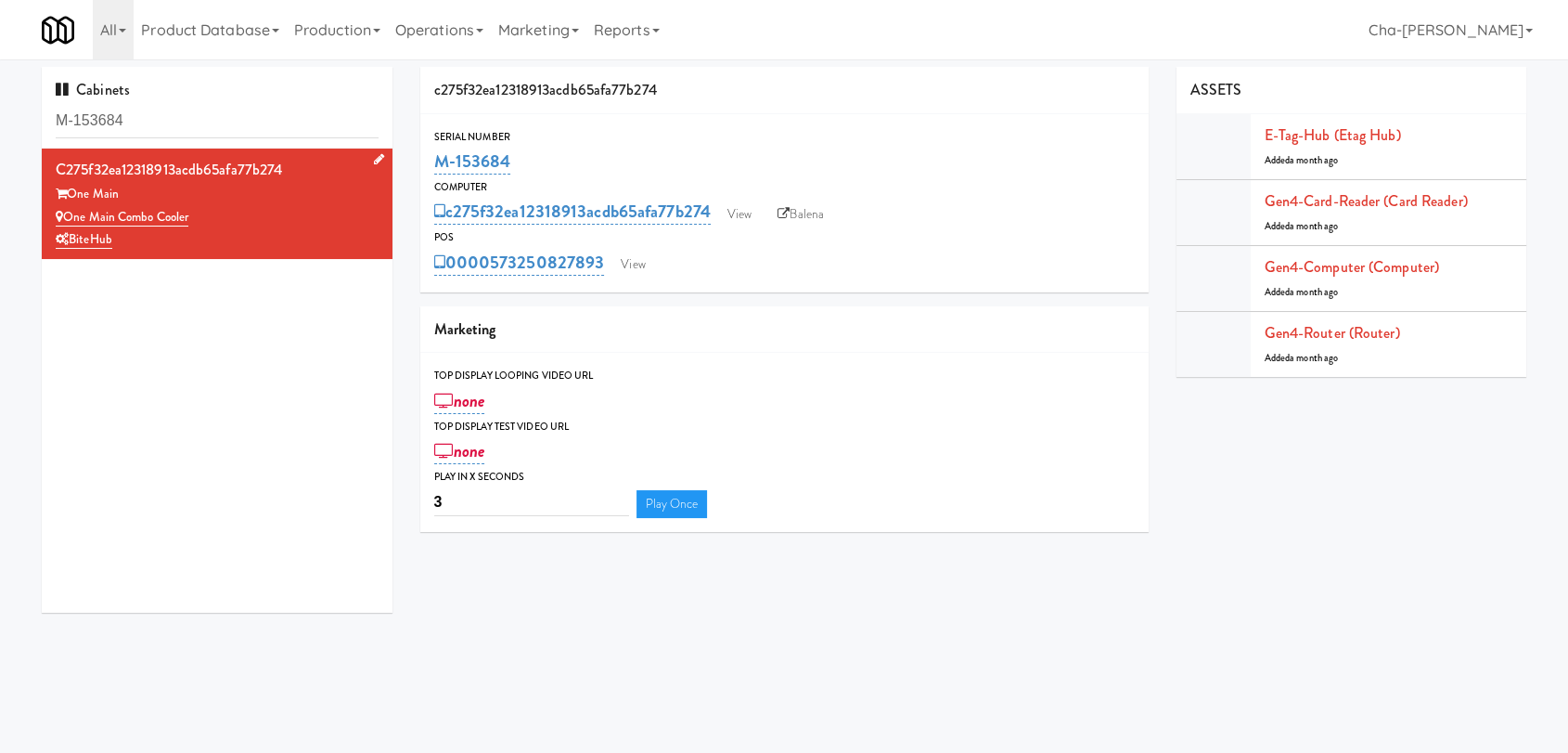
copy link "BiteHub"
drag, startPoint x: 557, startPoint y: 158, endPoint x: 428, endPoint y: 164, distance: 129.1
click at [428, 164] on div "Serial Number M-153684" at bounding box center [784, 153] width 729 height 50
copy link "M-153684"
click at [172, 120] on input "M-153697" at bounding box center [217, 121] width 323 height 35
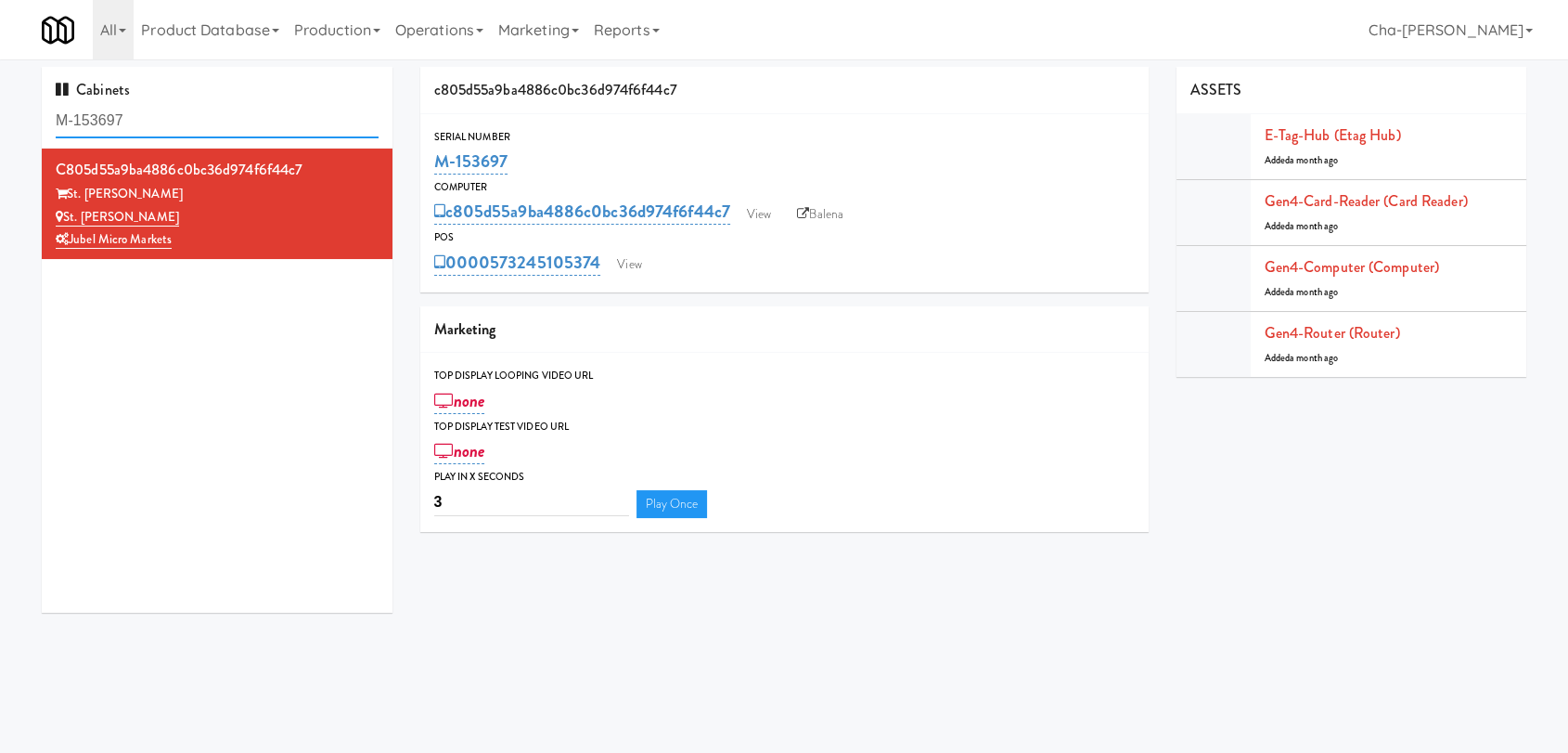
click at [172, 120] on input "M-153697" at bounding box center [217, 121] width 323 height 35
paste input "9"
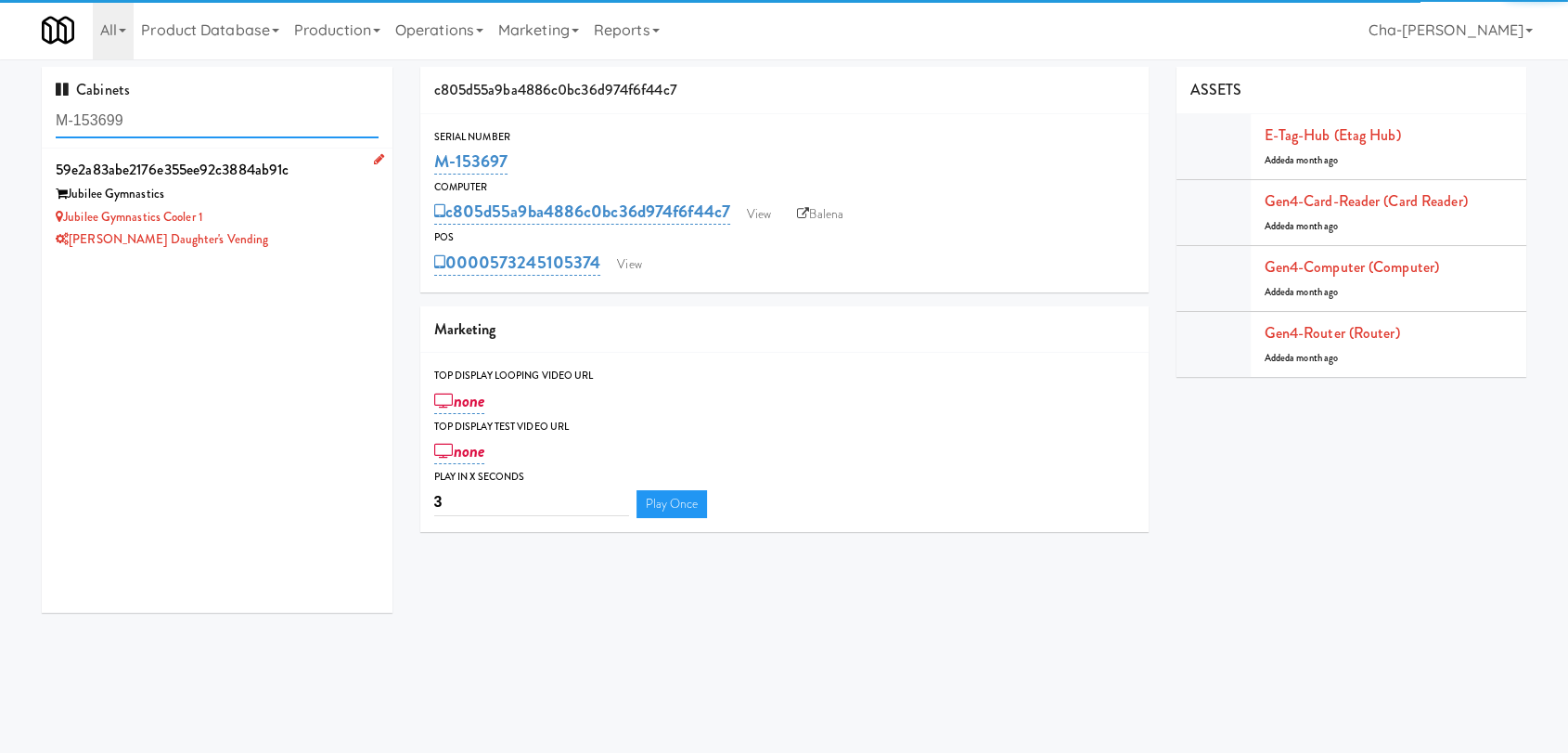
type input "M-153699"
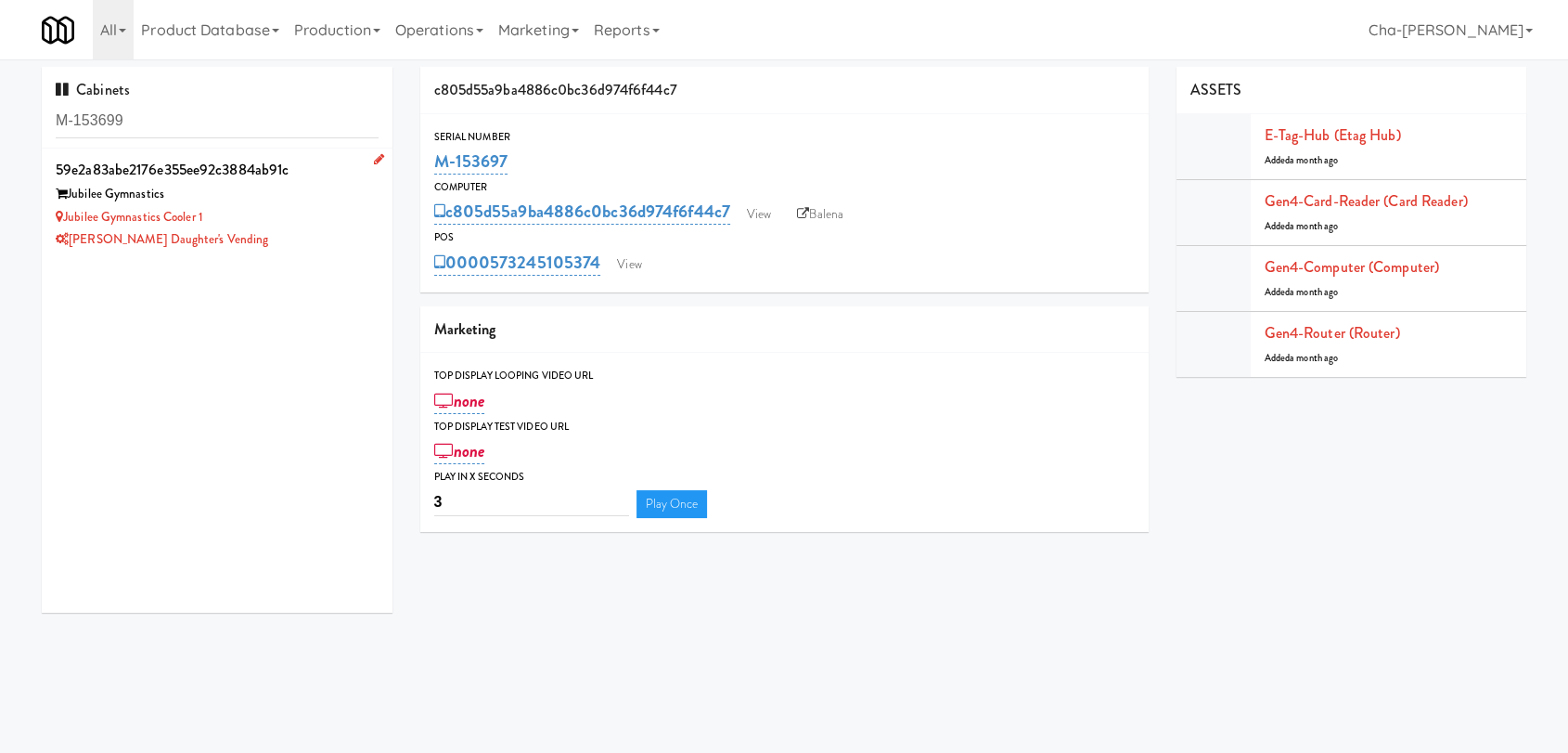
click at [311, 211] on div "Jubilee Gymnastics Cooler 1" at bounding box center [217, 218] width 323 height 23
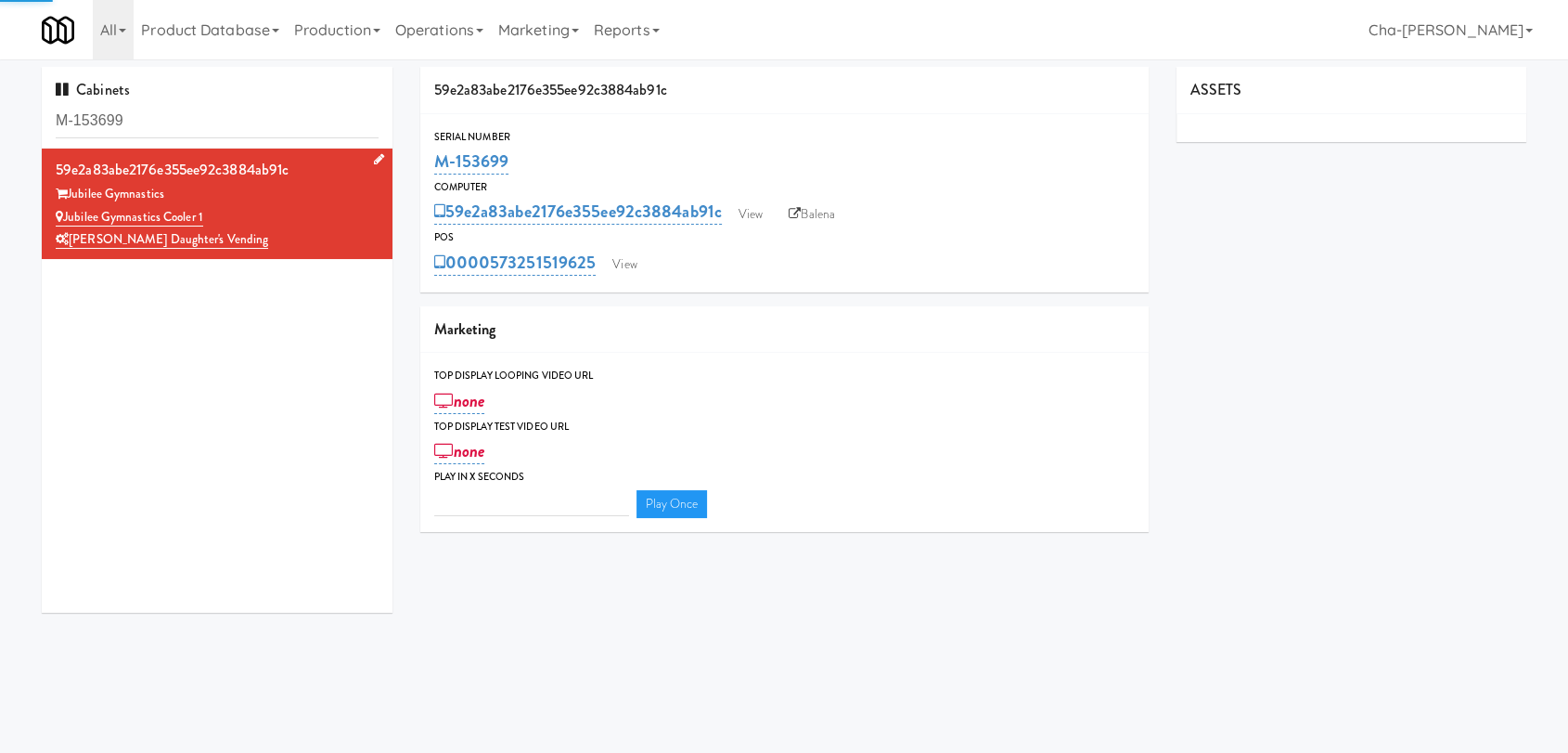
type input "3"
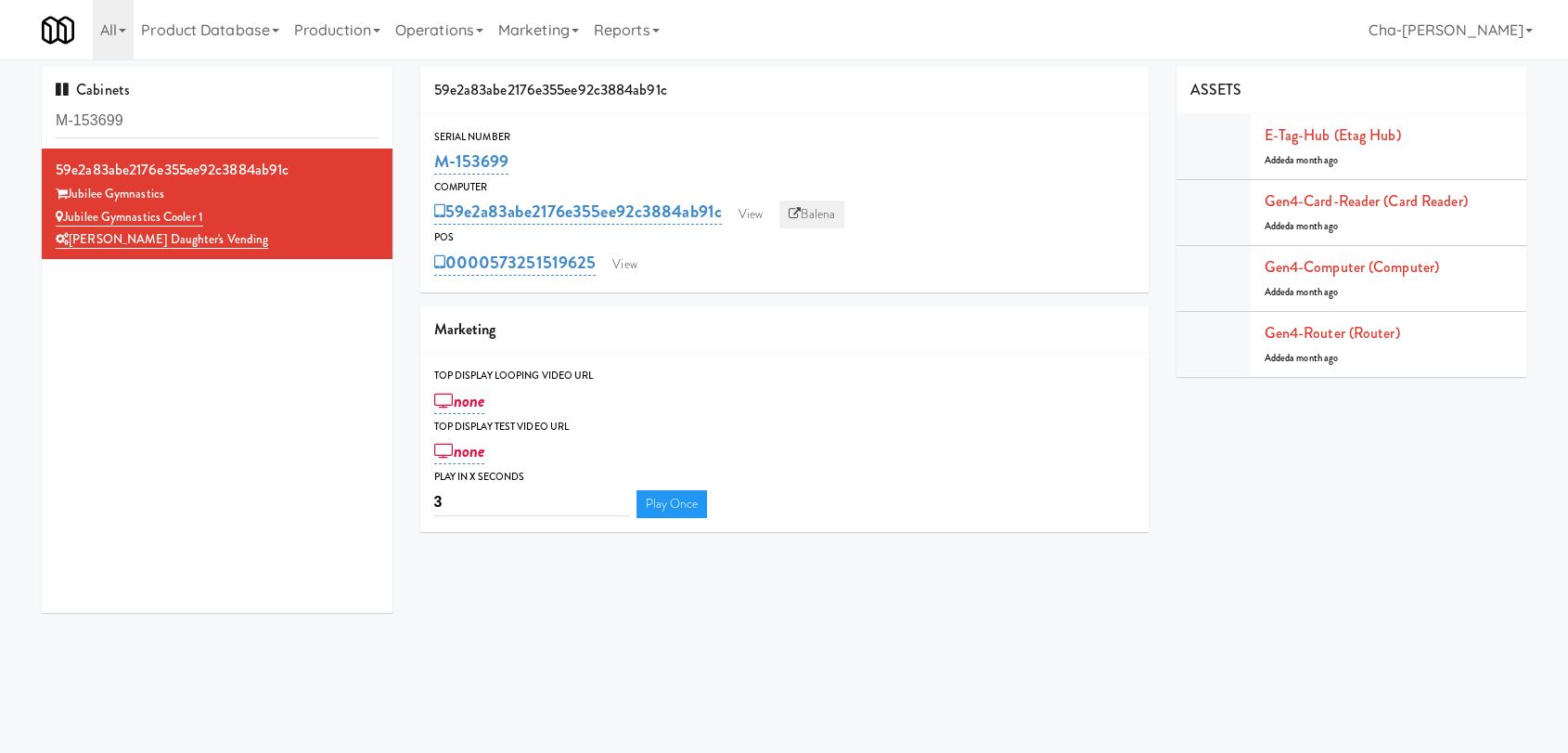
click at [822, 211] on link "Balena" at bounding box center [811, 214] width 65 height 28
click at [826, 213] on link "Balena" at bounding box center [811, 214] width 65 height 28
drag, startPoint x: 545, startPoint y: 163, endPoint x: 438, endPoint y: 169, distance: 107.2
click at [438, 169] on div "M-153699" at bounding box center [784, 161] width 701 height 32
copy link "M-153699"
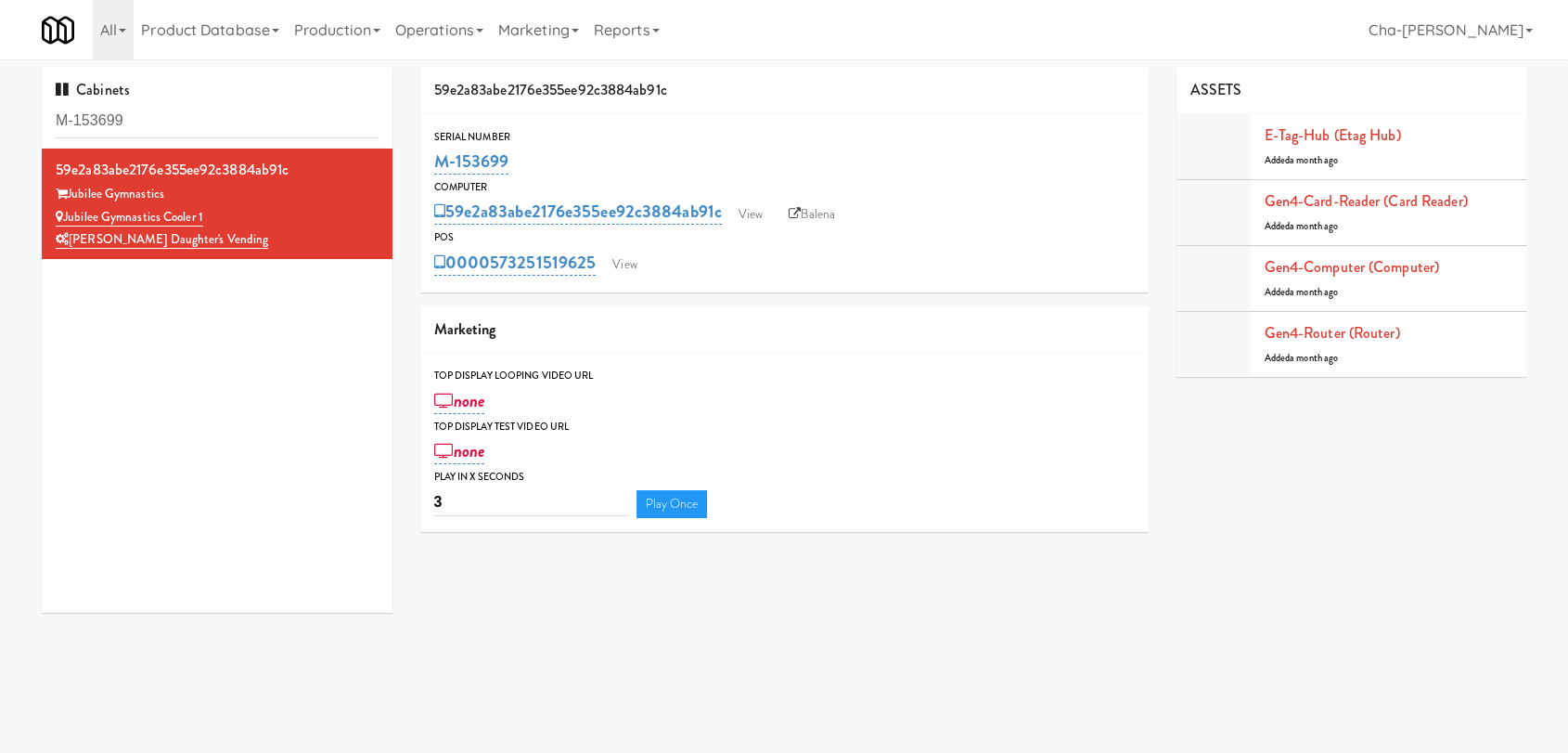
copy link "M-153699"
drag, startPoint x: 209, startPoint y: 242, endPoint x: 74, endPoint y: 239, distance: 135.0
click at [74, 239] on div "[PERSON_NAME] Daughter's Vending" at bounding box center [217, 240] width 323 height 23
copy link "[PERSON_NAME] Daughter's Vending"
drag, startPoint x: 526, startPoint y: 150, endPoint x: 438, endPoint y: 165, distance: 89.3
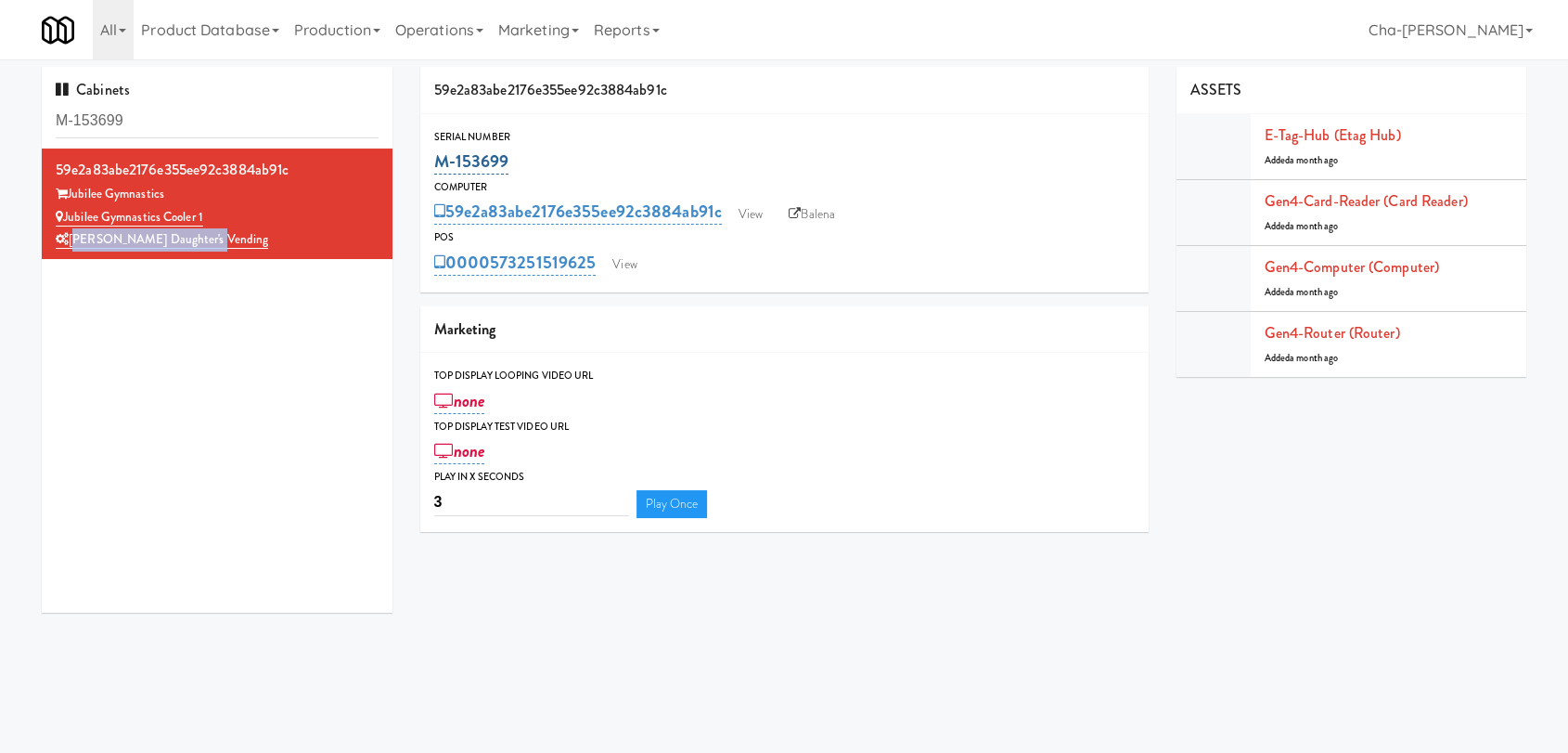
click at [438, 165] on div "M-153699" at bounding box center [784, 161] width 701 height 32
copy link "M-153699"
drag, startPoint x: 209, startPoint y: 239, endPoint x: 69, endPoint y: 236, distance: 140.0
click at [69, 236] on div "[PERSON_NAME] Daughter's Vending" at bounding box center [217, 240] width 323 height 23
copy link "[PERSON_NAME] Daughter's Vending"
